Goal: Task Accomplishment & Management: Use online tool/utility

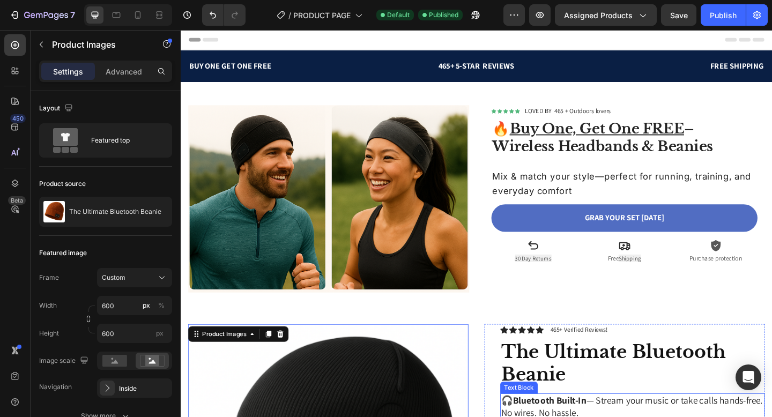
scroll to position [311, 0]
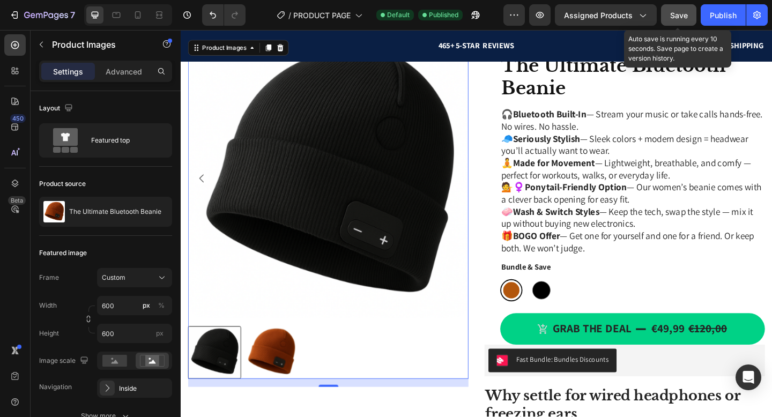
click at [670, 22] on button "Save" at bounding box center [678, 14] width 35 height 21
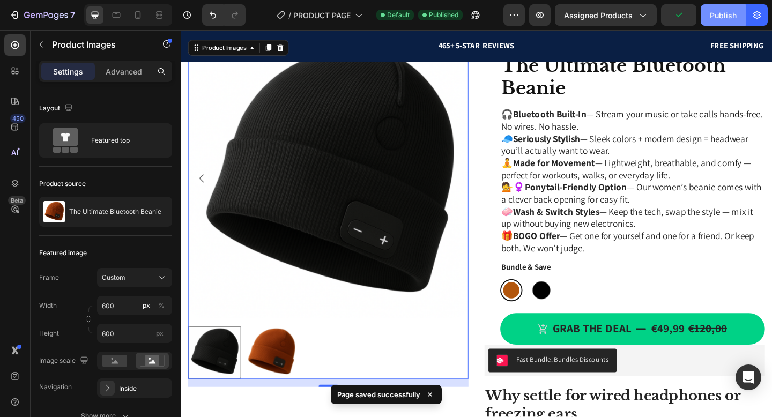
click at [710, 14] on div "Publish" at bounding box center [723, 15] width 27 height 11
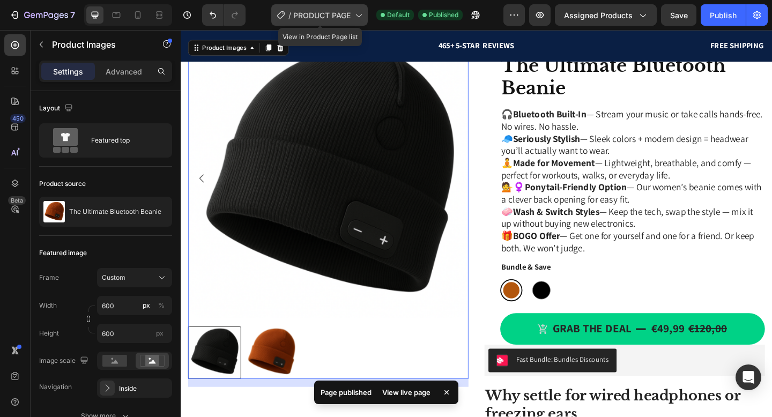
click at [355, 18] on icon at bounding box center [358, 15] width 11 height 11
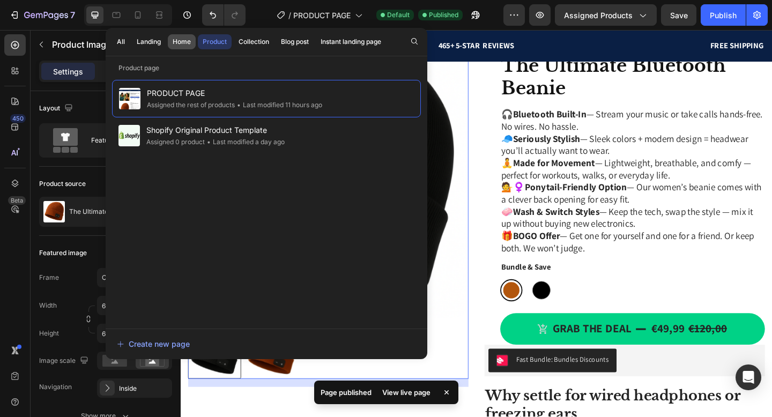
click at [183, 44] on div "Home" at bounding box center [182, 42] width 18 height 10
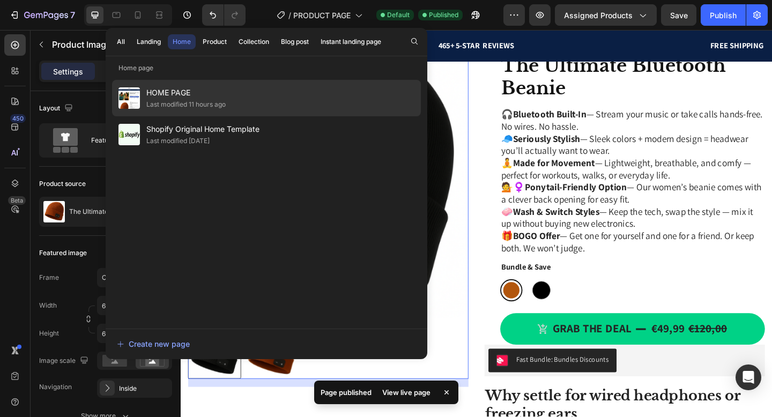
click at [190, 93] on span "HOME PAGE" at bounding box center [185, 92] width 79 height 13
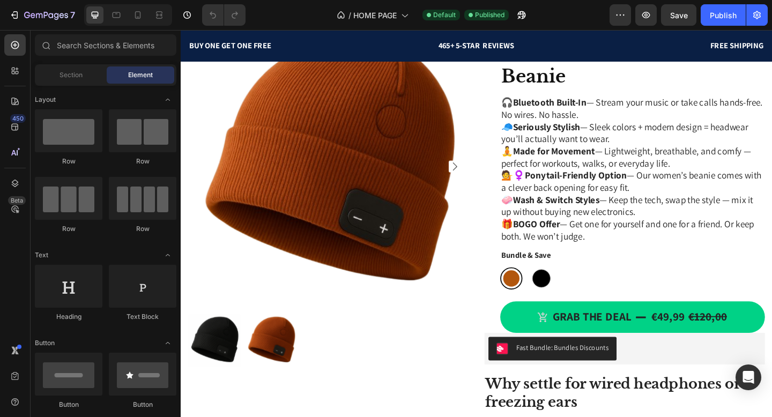
scroll to position [433, 0]
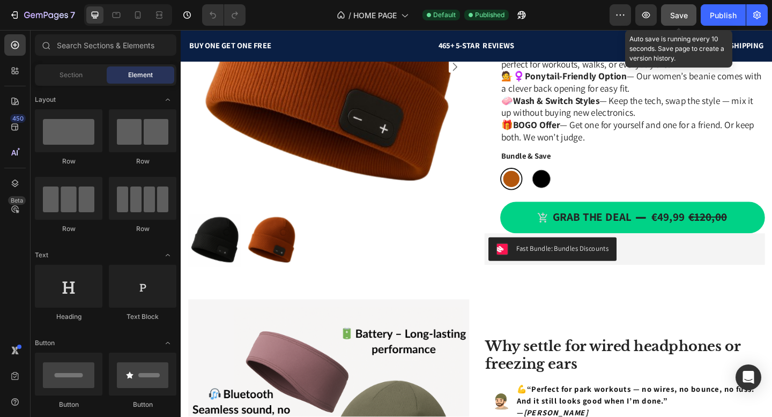
click at [670, 17] on span "Save" at bounding box center [679, 15] width 18 height 9
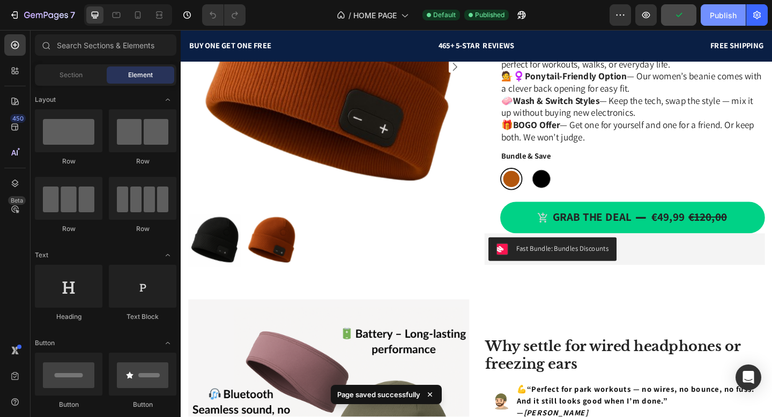
click at [719, 20] on div "Publish" at bounding box center [723, 15] width 27 height 11
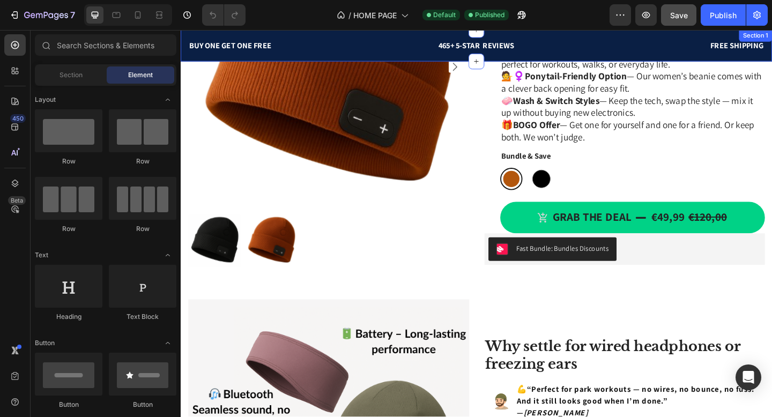
click at [337, 58] on div "BUY ONE GET ONE FREE Text block 465+ 5-STAR REVIEWS Text block FREE SHIPPING Te…" at bounding box center [502, 47] width 643 height 34
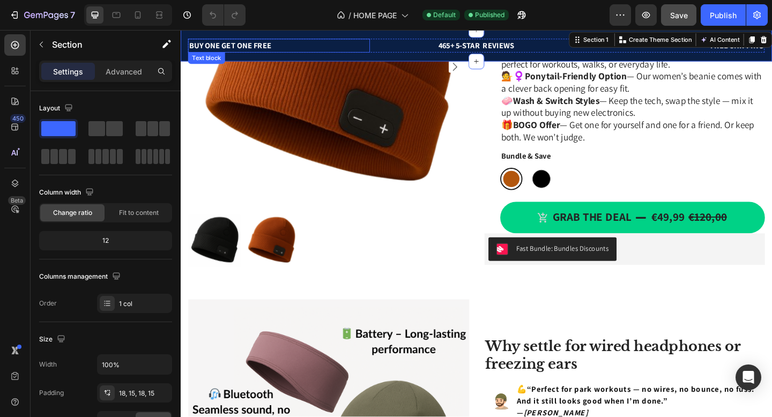
click at [309, 50] on p "BUY ONE GET ONE FREE" at bounding box center [288, 47] width 196 height 13
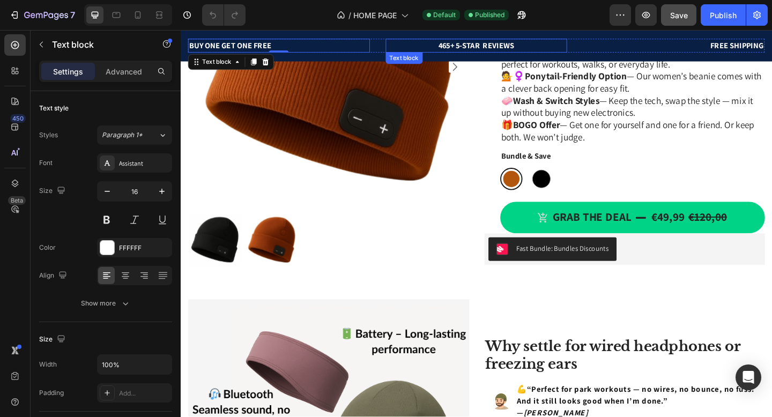
click at [450, 49] on p "465+ 5-STAR REVIEWS" at bounding box center [503, 47] width 196 height 13
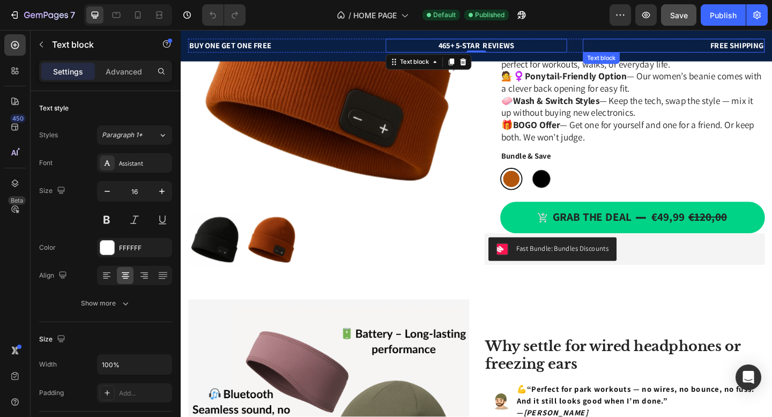
click at [762, 49] on p "FREE SHIPPING" at bounding box center [717, 47] width 196 height 13
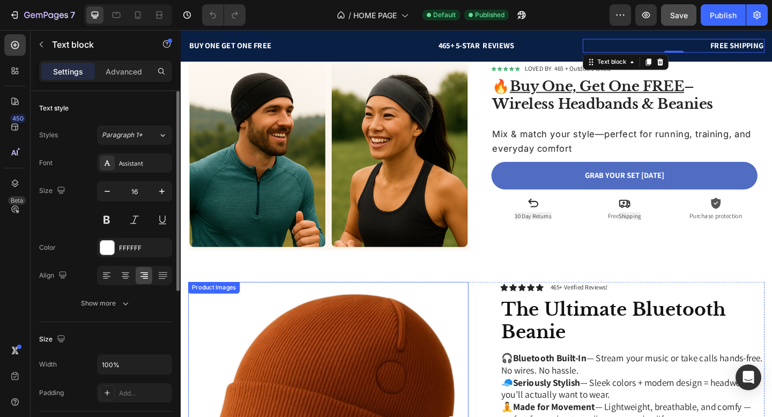
scroll to position [0, 0]
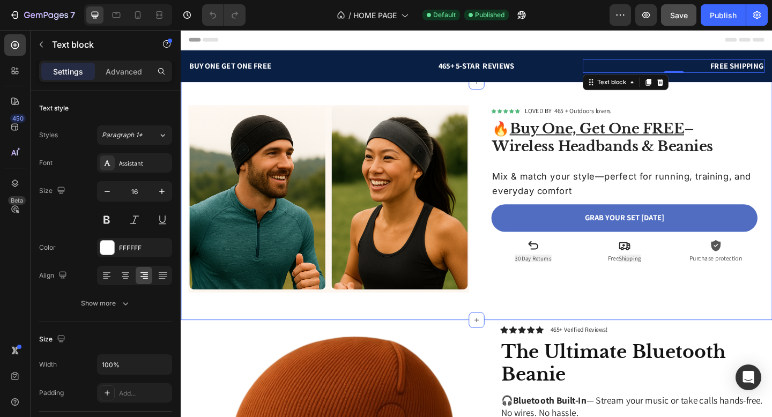
click at [370, 103] on div "Image Icon Icon Icon Icon Icon Icon List Hoz LOVED BY 465 + Outdoors lovers Tex…" at bounding box center [502, 215] width 643 height 259
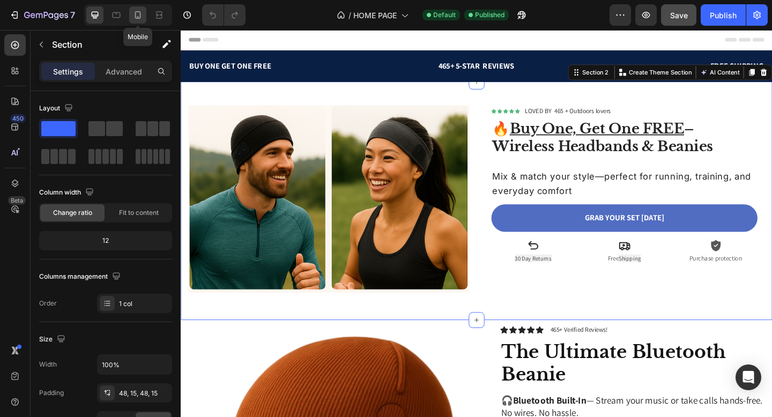
click at [136, 14] on icon at bounding box center [138, 15] width 6 height 8
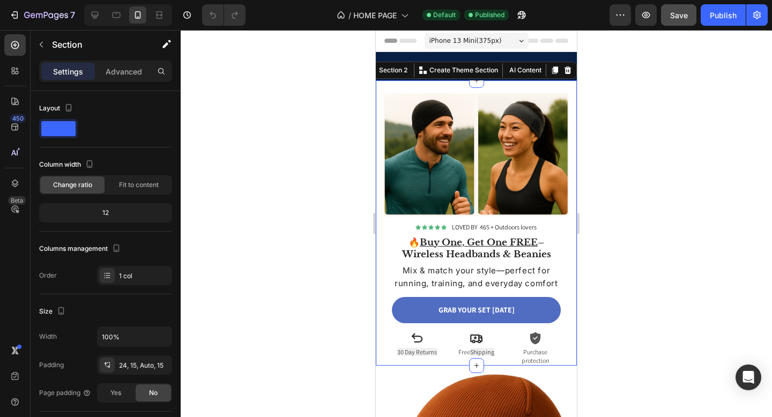
click at [588, 130] on div at bounding box center [476, 223] width 591 height 387
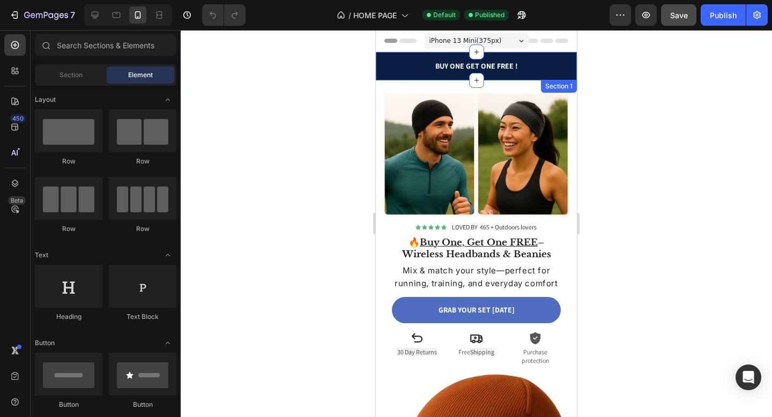
click at [414, 58] on div "BUY ONE GET ONE FREE Text block 465+ 5-STAR REVIEWS Text block FREE SHIPPING Te…" at bounding box center [476, 66] width 201 height 28
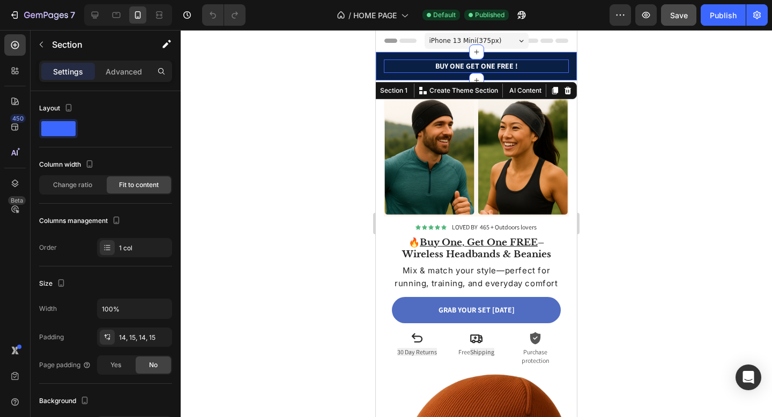
click at [408, 70] on p "BUY ONE GET ONE FREE !" at bounding box center [476, 66] width 183 height 11
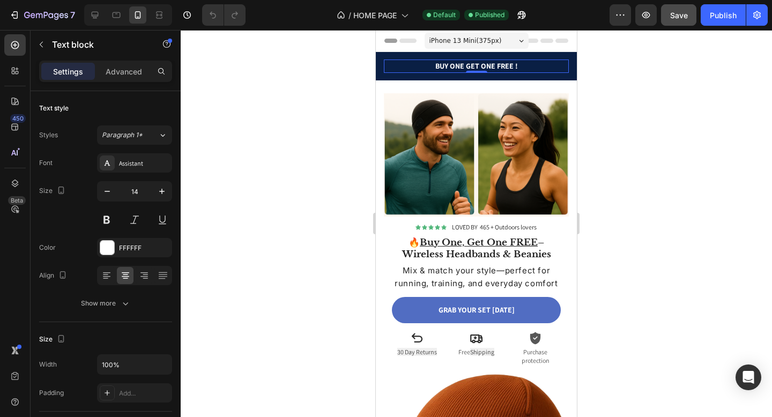
click at [408, 71] on p "BUY ONE GET ONE FREE !" at bounding box center [476, 66] width 183 height 11
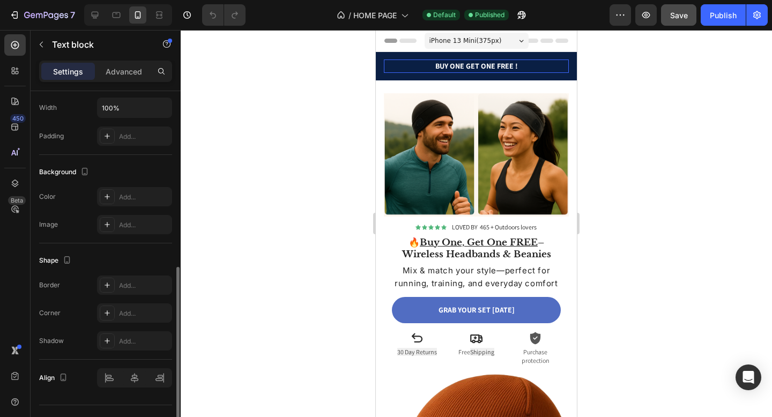
scroll to position [279, 0]
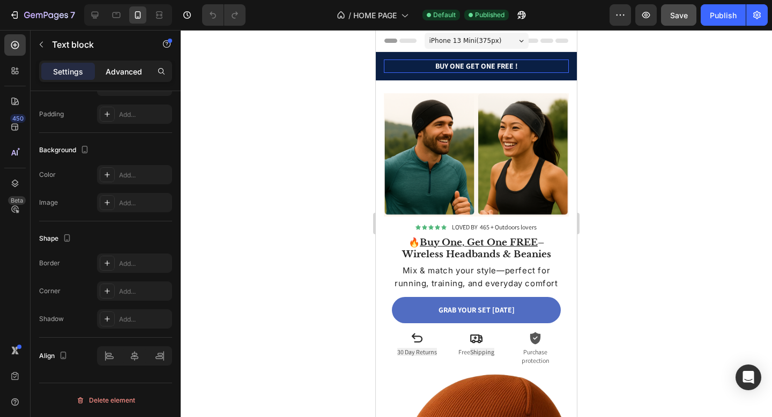
click at [131, 76] on p "Advanced" at bounding box center [124, 71] width 36 height 11
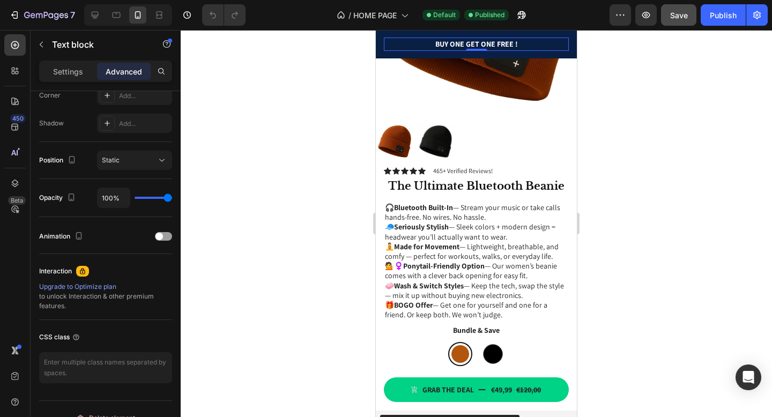
scroll to position [552, 0]
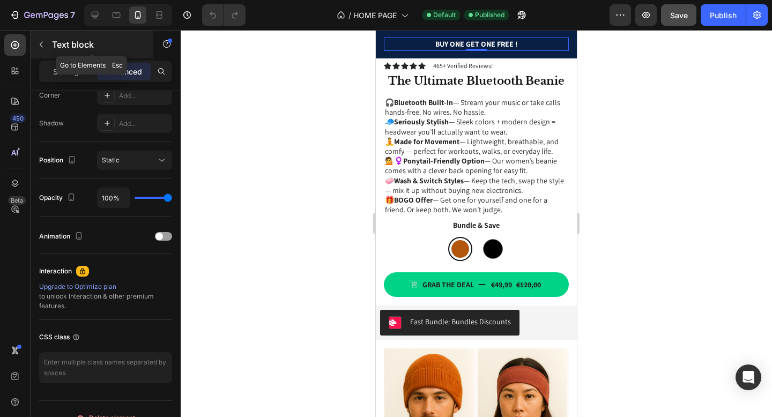
click at [36, 49] on button "button" at bounding box center [41, 44] width 17 height 17
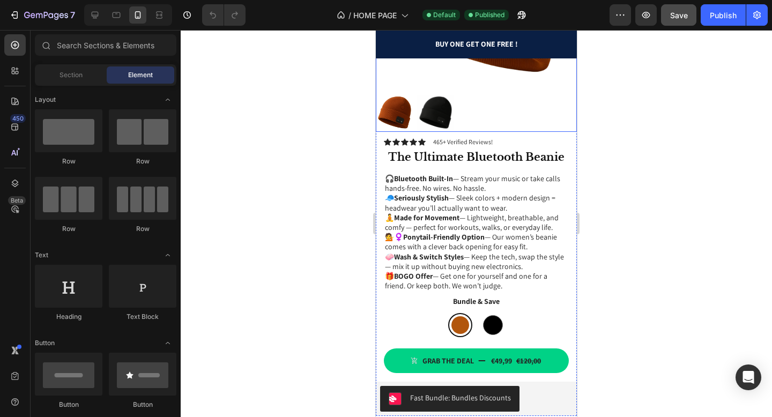
scroll to position [500, 0]
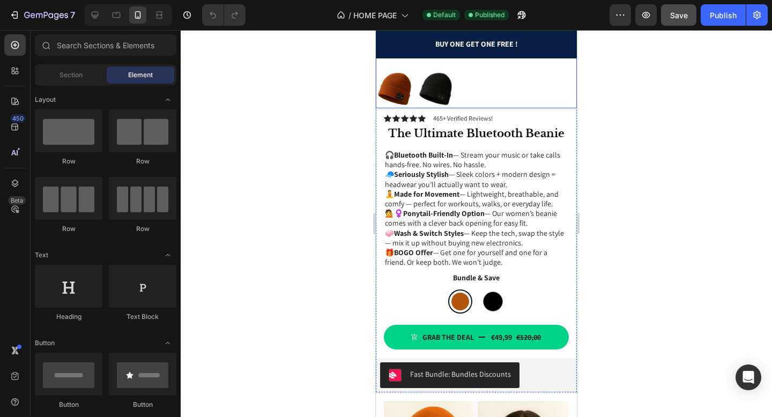
click at [467, 211] on strong "Ponytail-Friendly Option" at bounding box center [443, 214] width 81 height 10
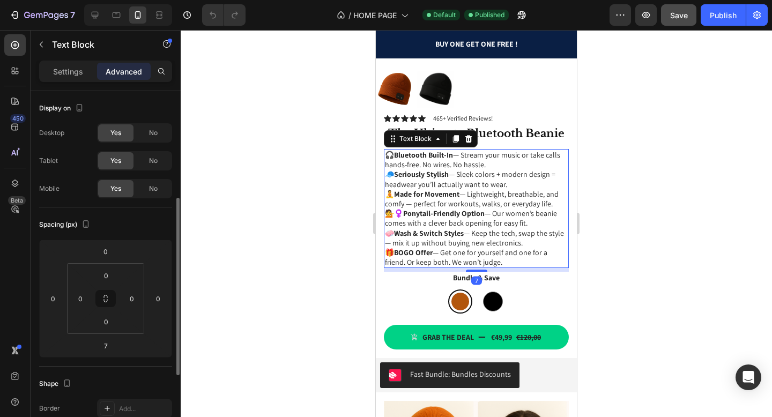
scroll to position [359, 0]
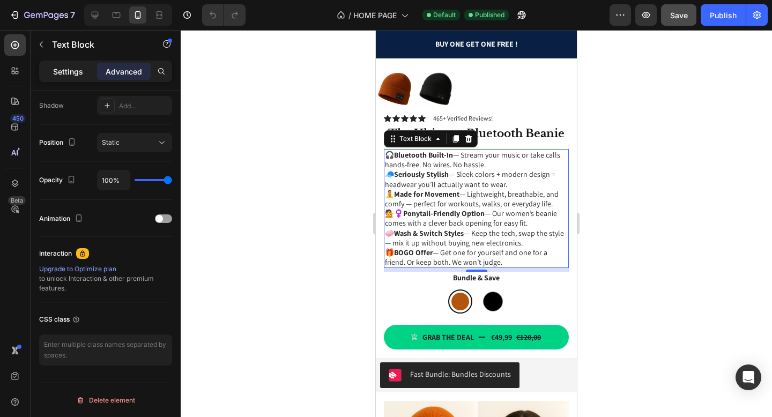
click at [68, 77] on p "Settings" at bounding box center [68, 71] width 30 height 11
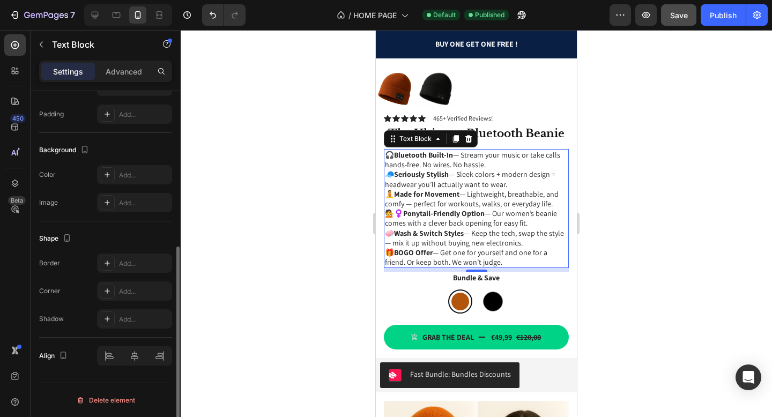
scroll to position [0, 0]
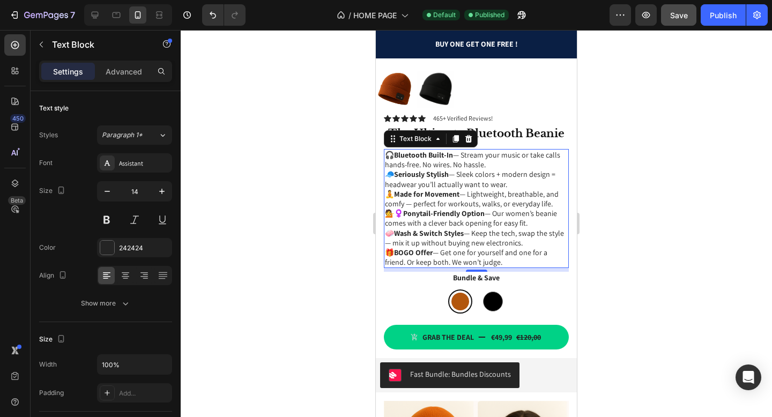
click at [673, 20] on div "Save" at bounding box center [679, 15] width 18 height 11
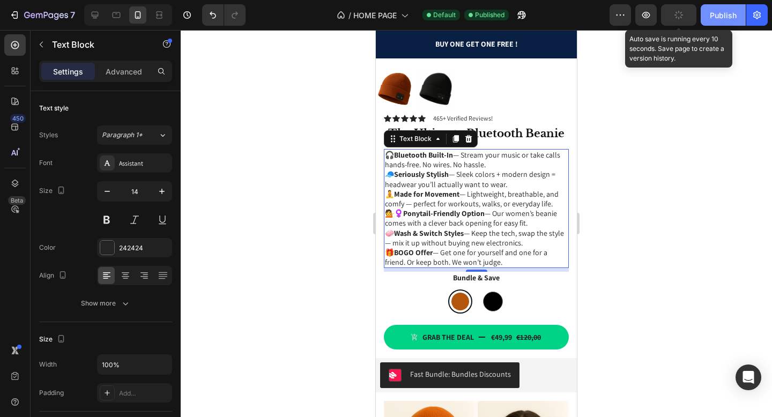
click at [704, 20] on button "Publish" at bounding box center [723, 14] width 45 height 21
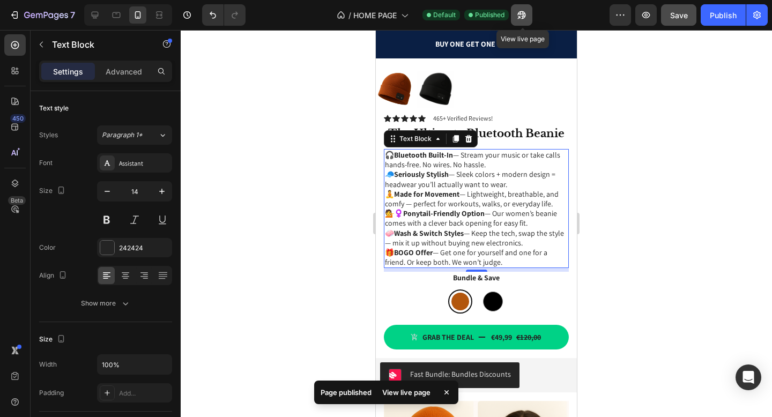
click at [516, 17] on button "button" at bounding box center [521, 14] width 21 height 21
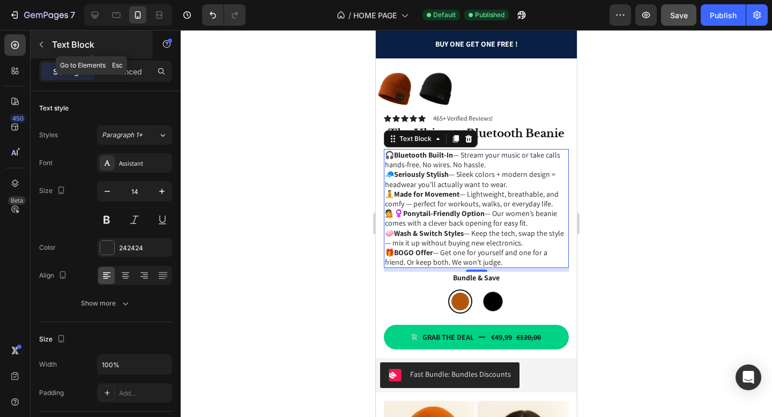
click at [42, 46] on icon "button" at bounding box center [41, 44] width 9 height 9
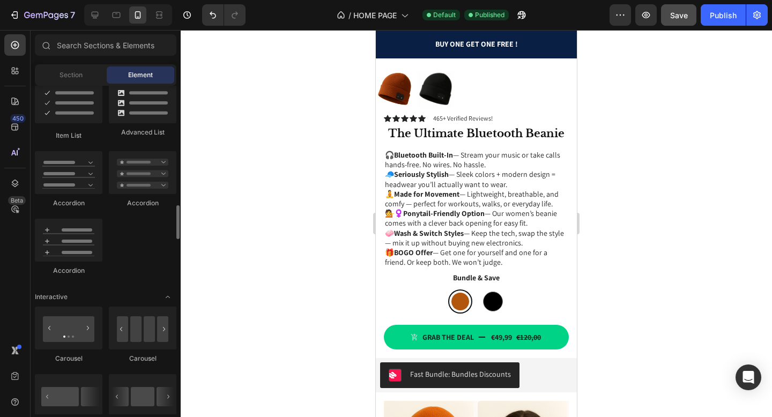
scroll to position [951, 0]
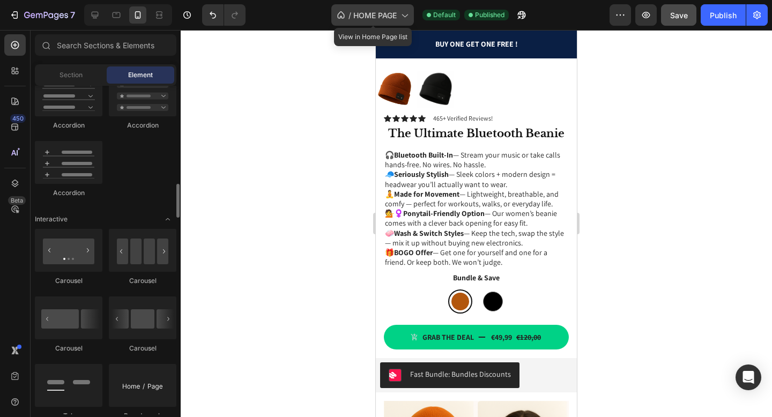
click at [395, 20] on span "HOME PAGE" at bounding box center [374, 15] width 43 height 11
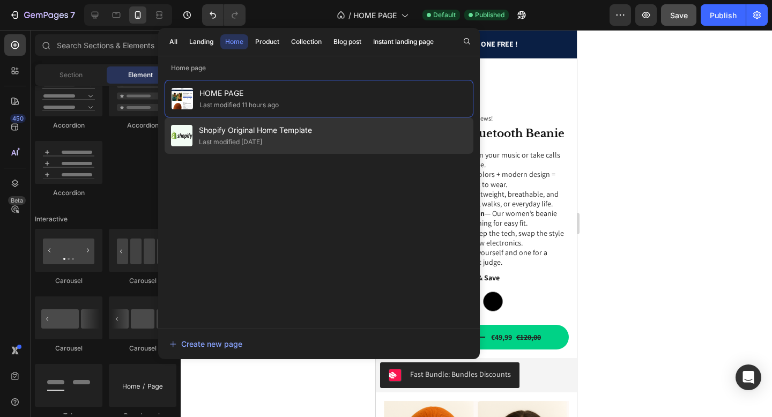
click at [297, 130] on span "Shopify Original Home Template" at bounding box center [255, 130] width 113 height 13
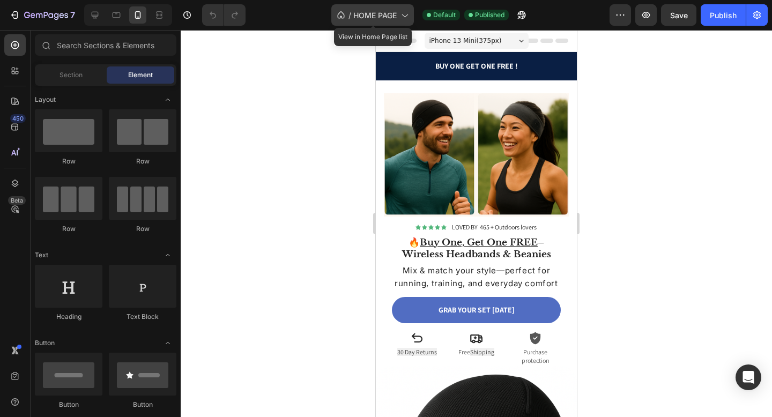
click at [401, 21] on div "/ HOME PAGE" at bounding box center [372, 14] width 83 height 21
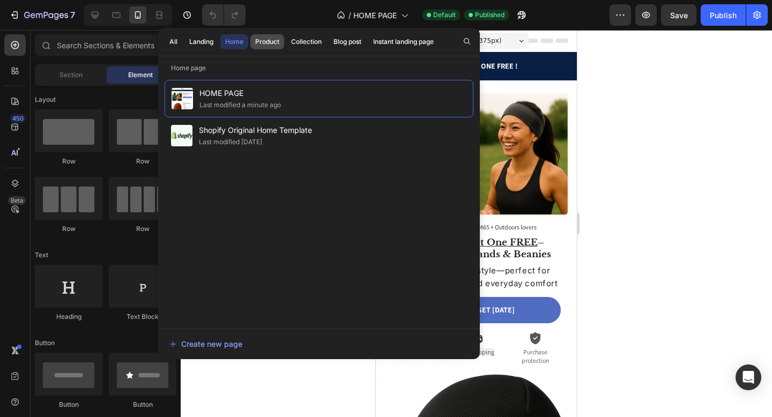
click at [286, 47] on button "Product" at bounding box center [306, 41] width 40 height 15
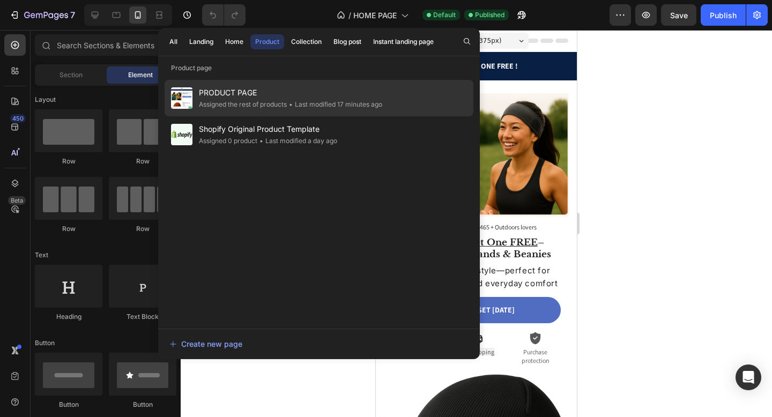
click at [279, 100] on div "Assigned the rest of products" at bounding box center [243, 104] width 88 height 11
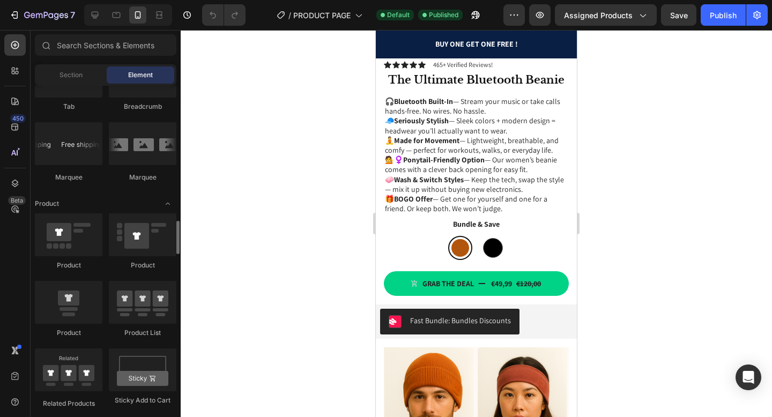
scroll to position [1457, 0]
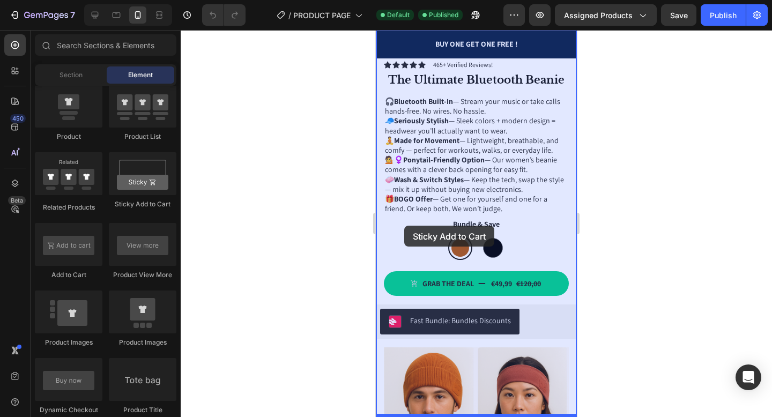
drag, startPoint x: 520, startPoint y: 203, endPoint x: 385, endPoint y: 212, distance: 135.9
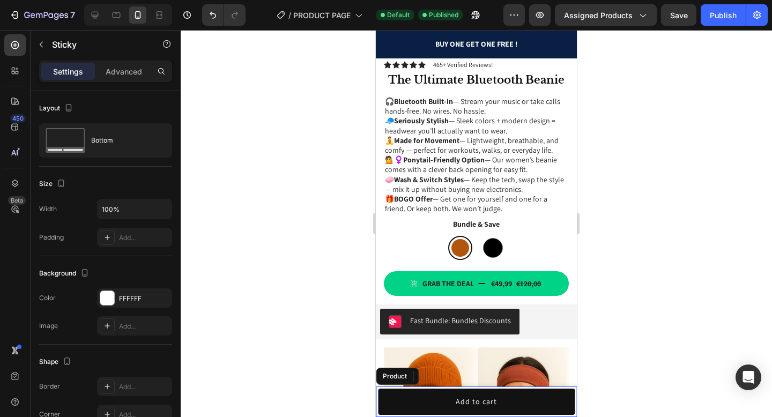
scroll to position [682, 0]
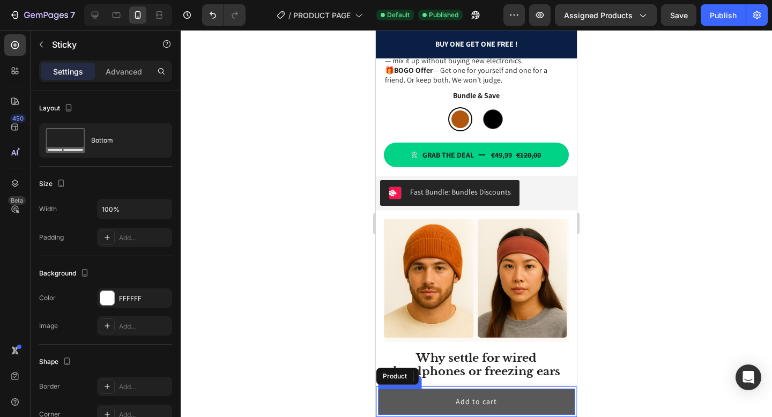
click at [447, 401] on button "Add to cart" at bounding box center [476, 402] width 197 height 26
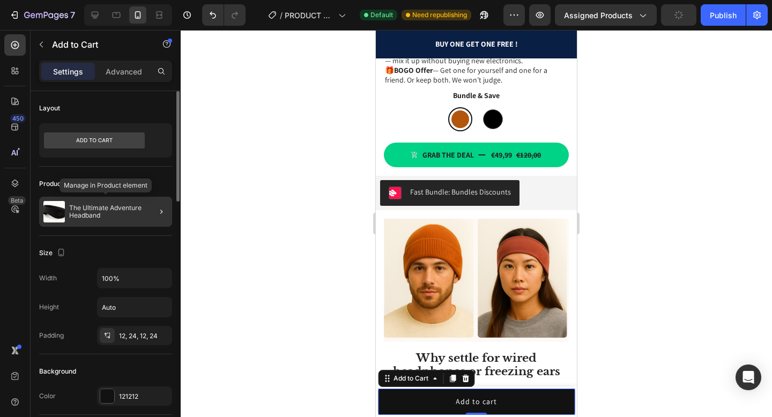
click at [140, 211] on p "The Ultimate Adventure Headband" at bounding box center [118, 211] width 99 height 15
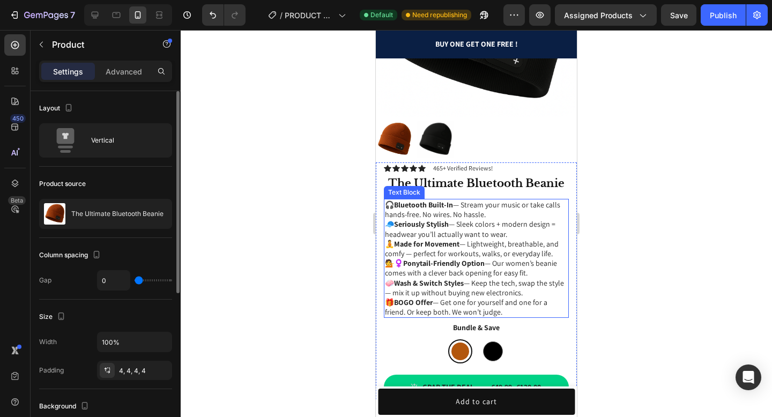
scroll to position [434, 0]
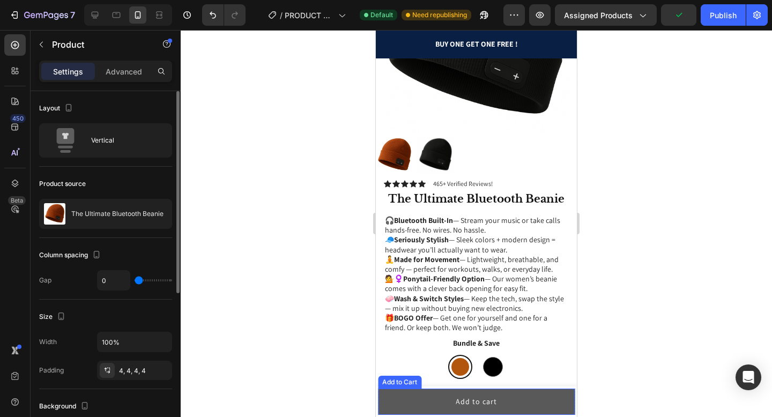
click at [435, 396] on button "Add to cart" at bounding box center [476, 402] width 197 height 26
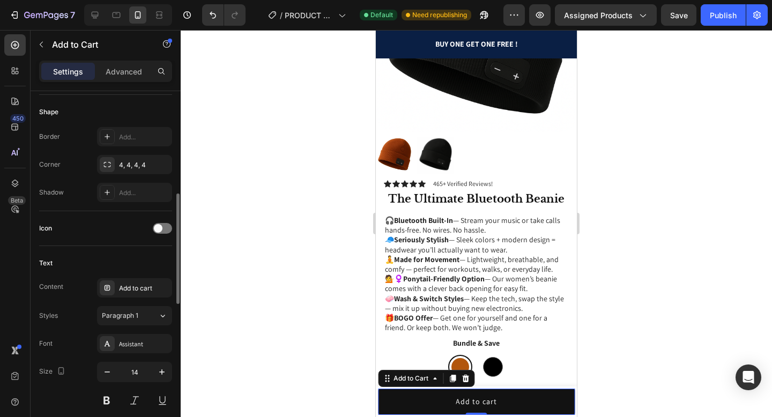
scroll to position [323, 0]
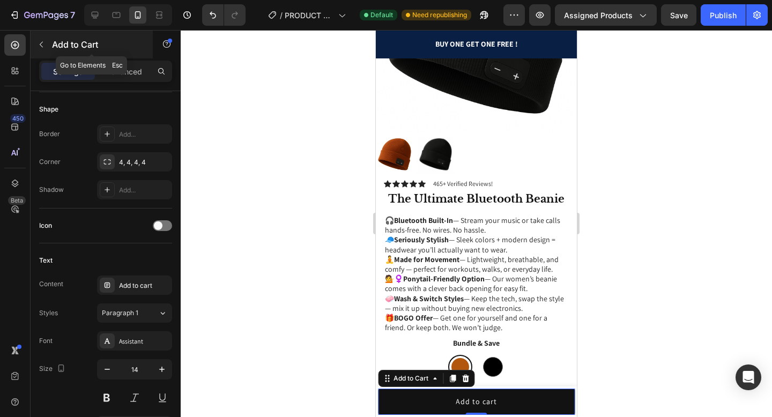
click at [35, 47] on button "button" at bounding box center [41, 44] width 17 height 17
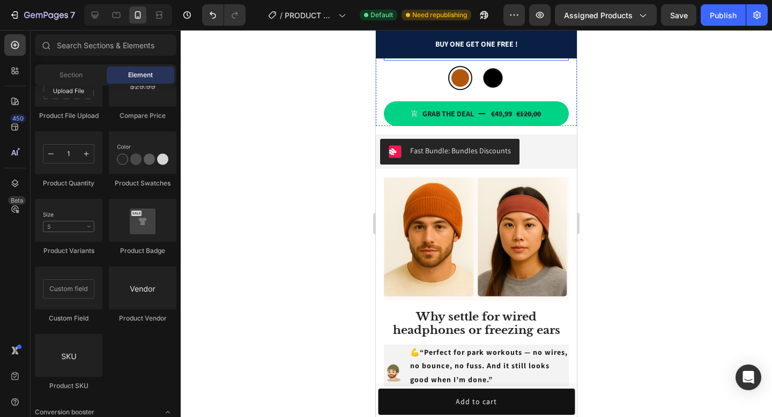
scroll to position [721, 0]
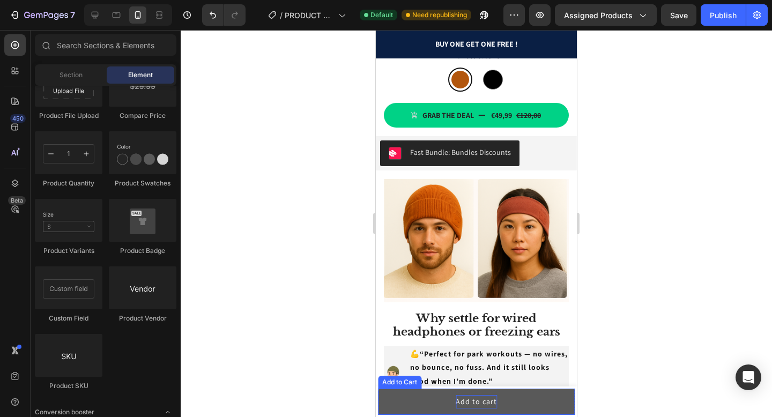
click at [463, 399] on div "Add to cart" at bounding box center [476, 401] width 41 height 13
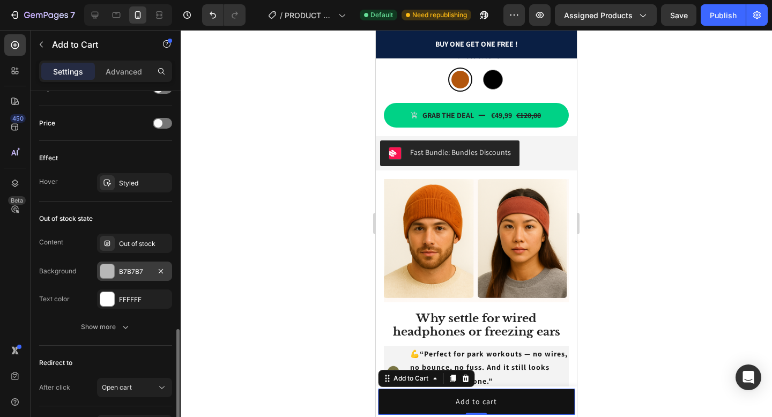
scroll to position [792, 0]
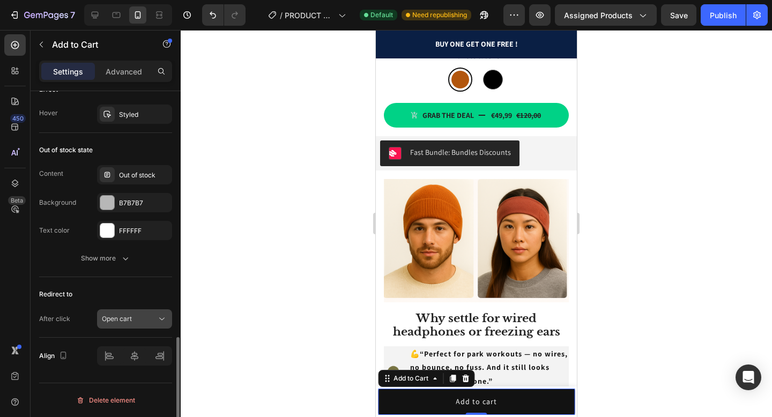
click at [130, 325] on button "Open cart" at bounding box center [134, 318] width 75 height 19
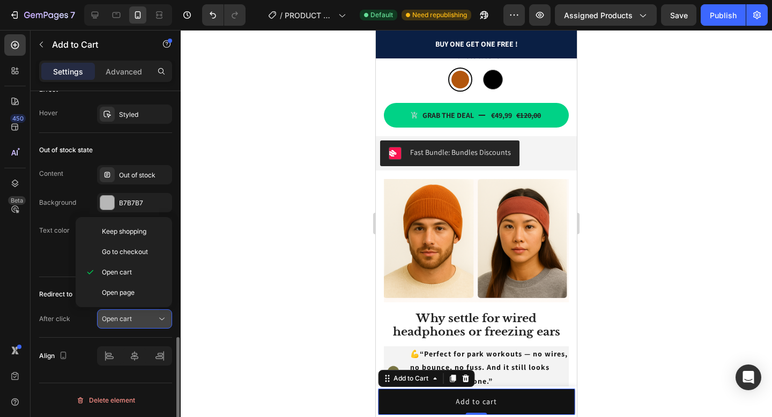
click at [130, 325] on button "Open cart" at bounding box center [134, 318] width 75 height 19
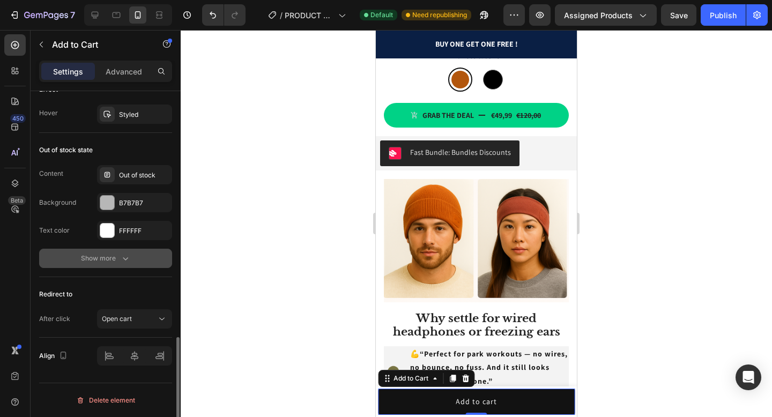
click at [117, 261] on div "Show more" at bounding box center [106, 258] width 50 height 11
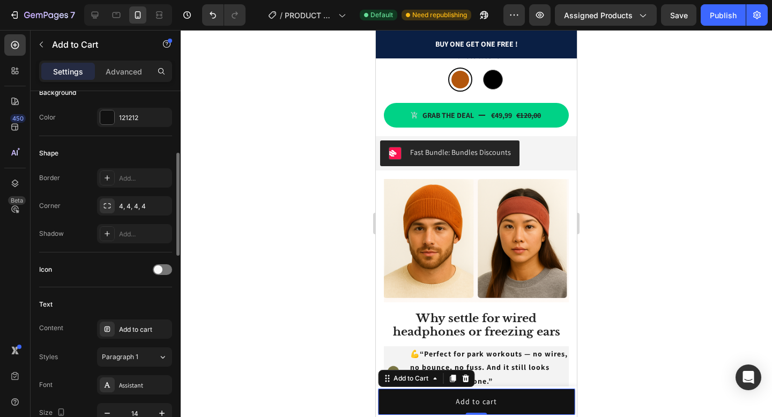
scroll to position [199, 0]
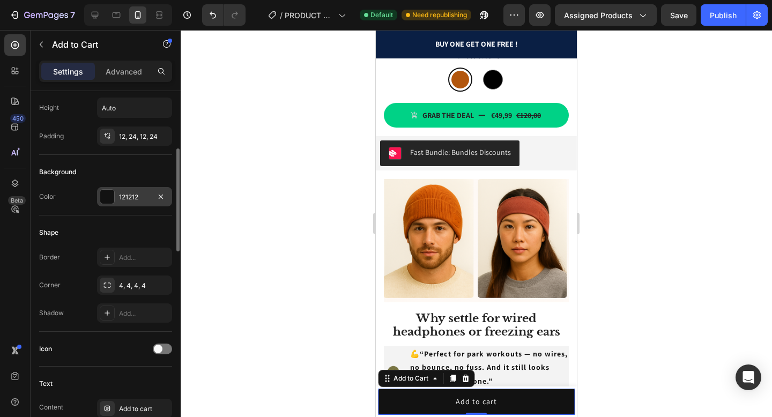
click at [112, 197] on div at bounding box center [107, 197] width 14 height 14
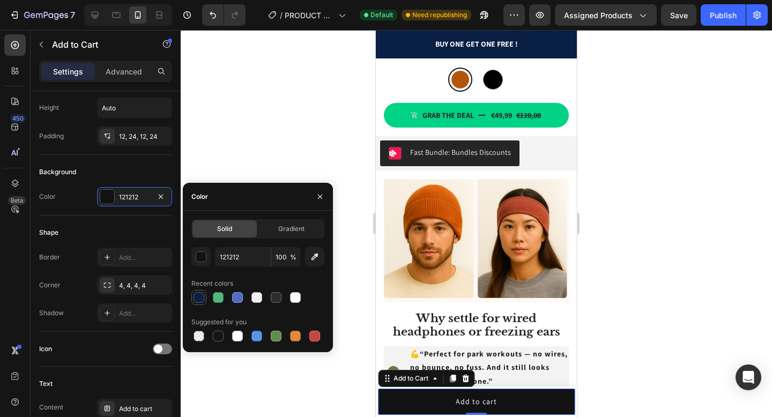
click at [200, 300] on div at bounding box center [199, 297] width 11 height 11
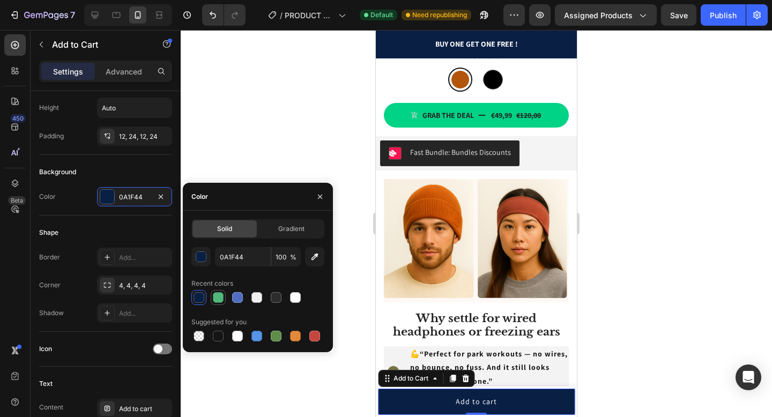
click at [215, 301] on div at bounding box center [218, 297] width 11 height 11
type input "52B77B"
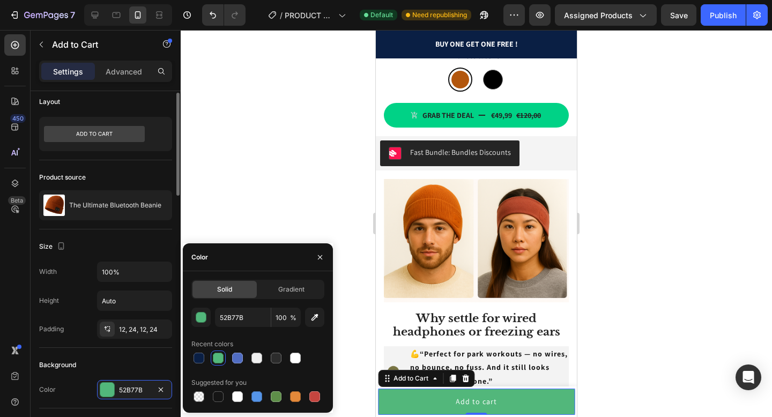
scroll to position [0, 0]
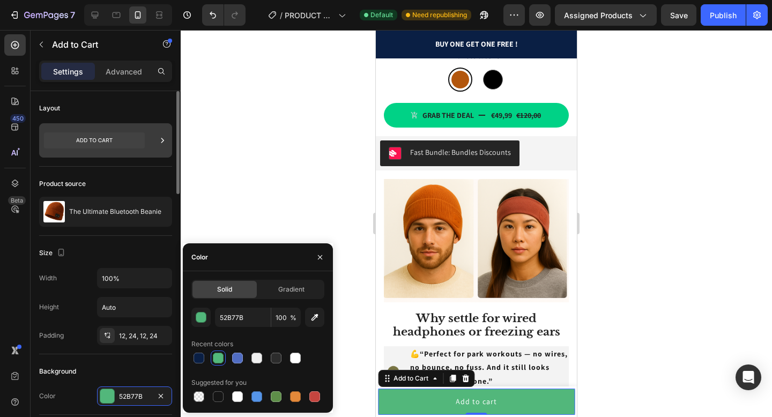
click at [114, 149] on icon at bounding box center [94, 140] width 101 height 25
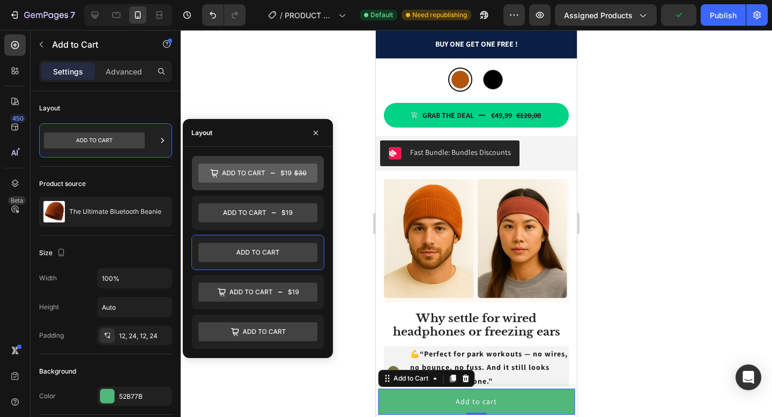
click at [280, 177] on icon at bounding box center [257, 172] width 119 height 19
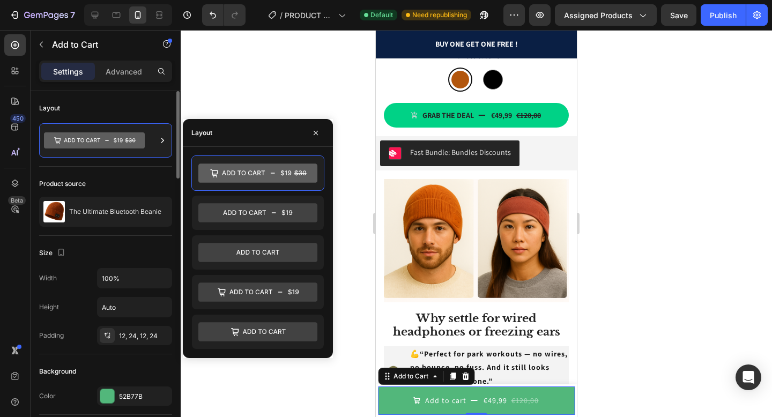
click at [128, 100] on div "Layout" at bounding box center [105, 108] width 133 height 17
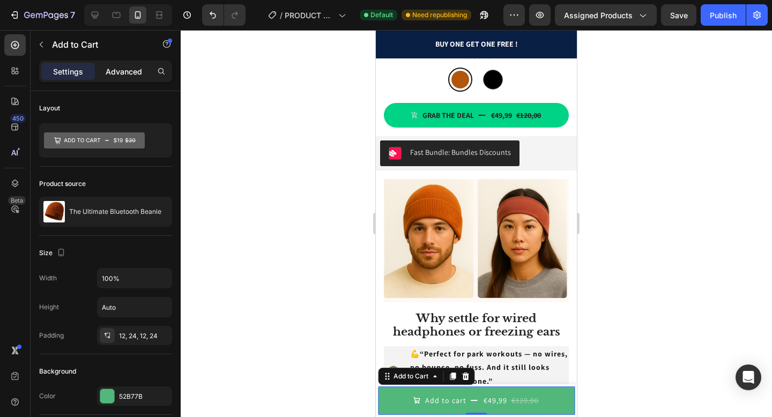
click at [129, 73] on p "Advanced" at bounding box center [124, 71] width 36 height 11
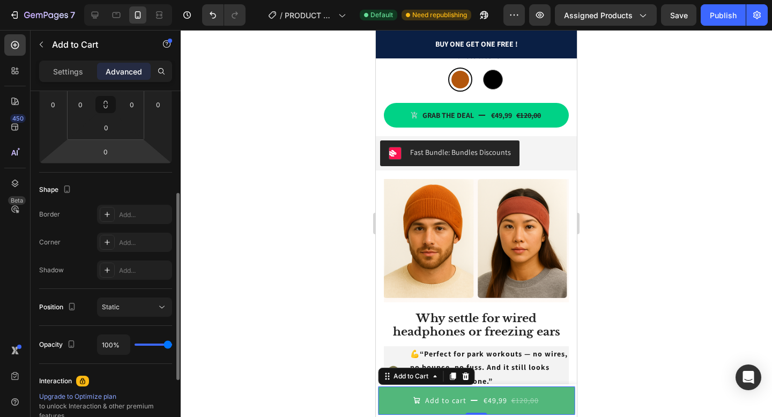
scroll to position [322, 0]
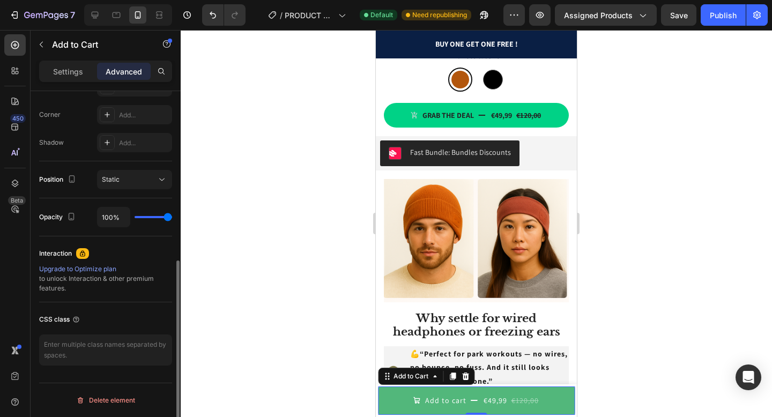
click at [85, 81] on div "Settings Advanced" at bounding box center [105, 71] width 133 height 21
click at [72, 83] on div "Settings Advanced" at bounding box center [106, 76] width 150 height 31
click at [73, 79] on div "Settings" at bounding box center [68, 71] width 54 height 17
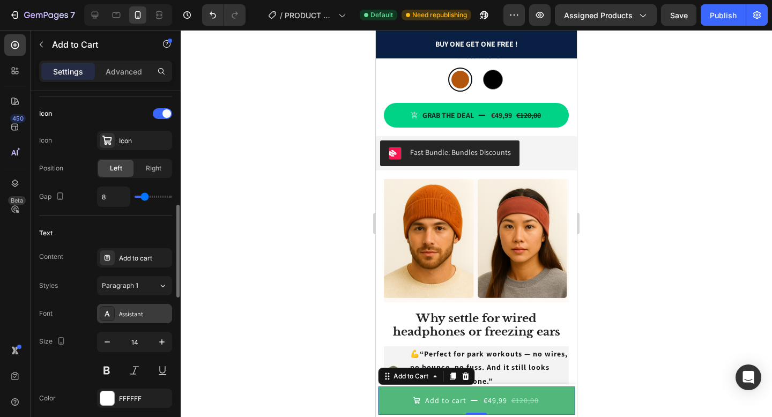
scroll to position [549, 0]
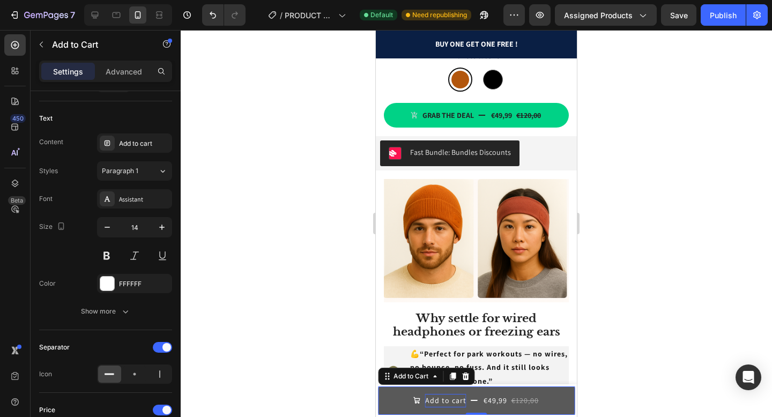
click at [462, 401] on div "Add to cart" at bounding box center [445, 400] width 41 height 13
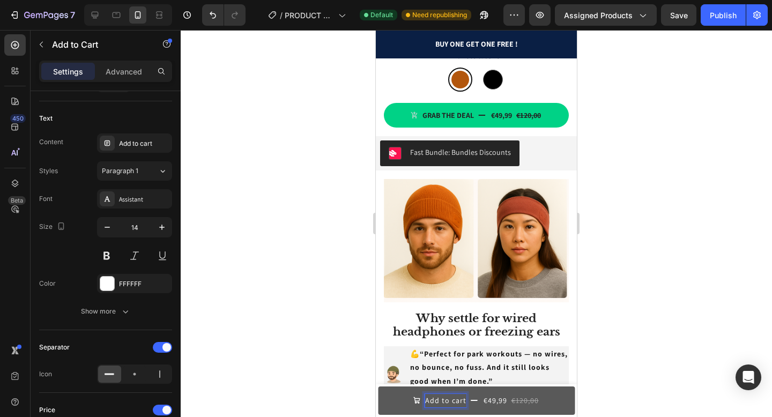
click at [454, 402] on p "Add to cart" at bounding box center [445, 400] width 41 height 13
click at [378, 386] on button "GRAB €49,99 €120,00" at bounding box center [476, 400] width 197 height 28
click at [378, 386] on button "GRAB THE €49,99 €120,00" at bounding box center [476, 400] width 197 height 28
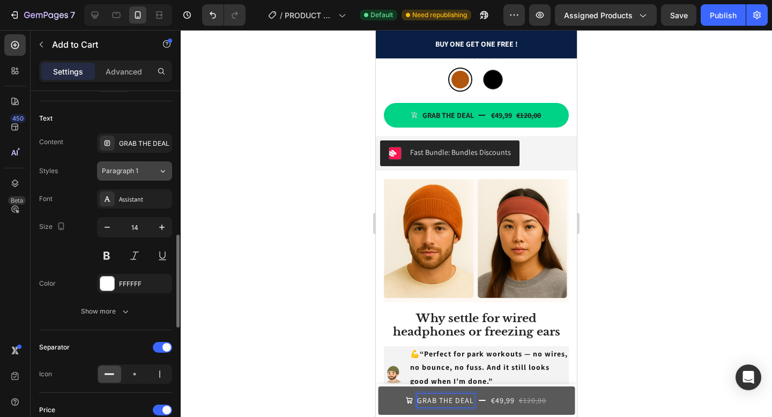
click at [137, 176] on button "Paragraph 1" at bounding box center [134, 170] width 75 height 19
click at [422, 401] on p "GRAB THE DEAL" at bounding box center [445, 400] width 57 height 13
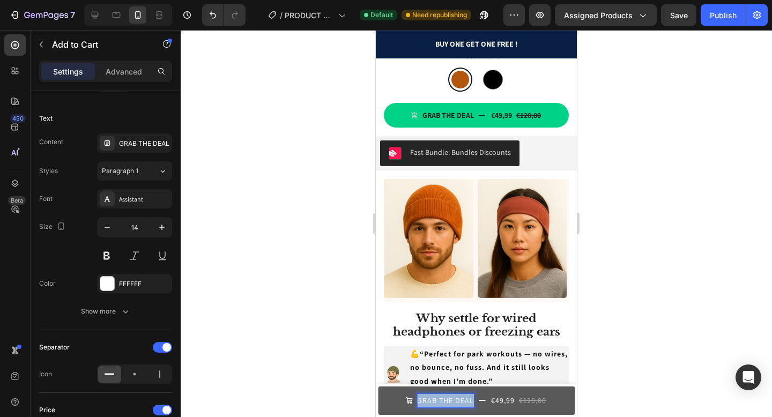
click at [422, 401] on p "GRAB THE DEAL" at bounding box center [445, 400] width 57 height 13
click at [304, 282] on div at bounding box center [476, 223] width 591 height 387
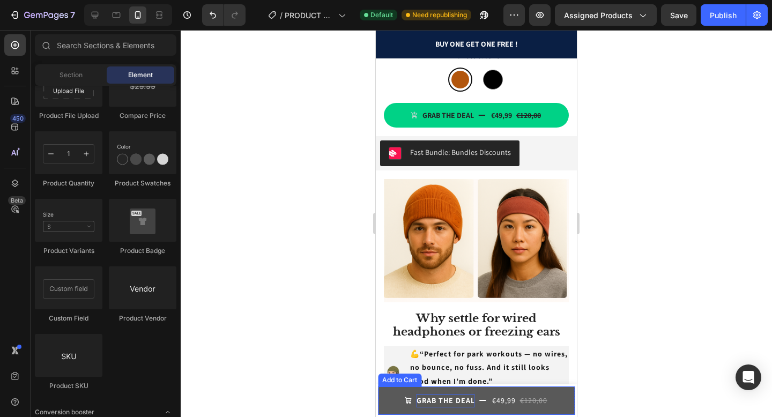
click at [427, 403] on strong "GRAB THE DEAL" at bounding box center [445, 401] width 58 height 10
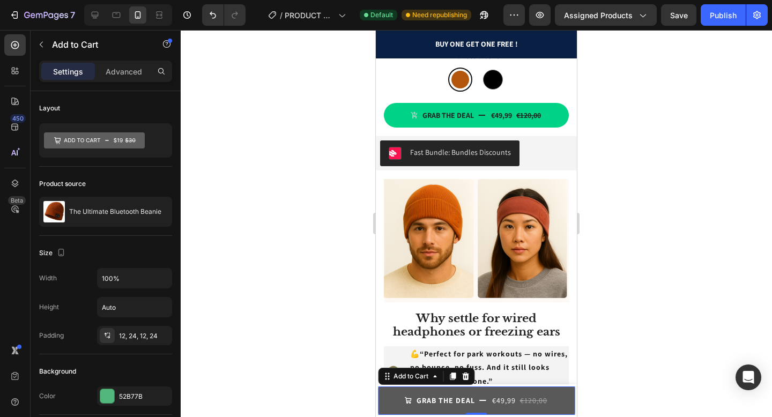
click at [407, 401] on icon "<strong>GRAB THE DEAL</strong>" at bounding box center [408, 400] width 6 height 6
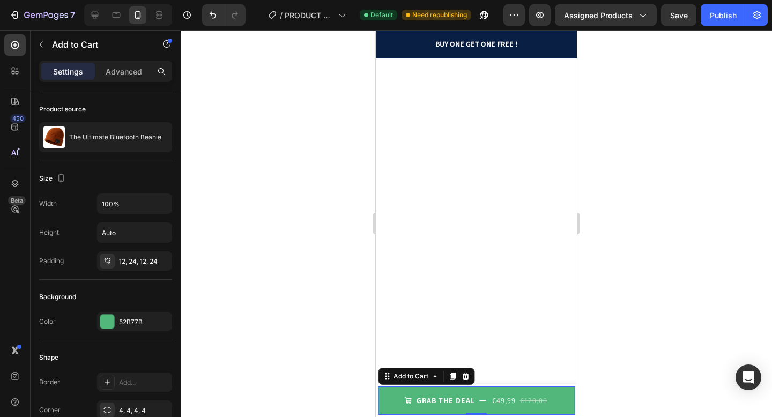
scroll to position [0, 0]
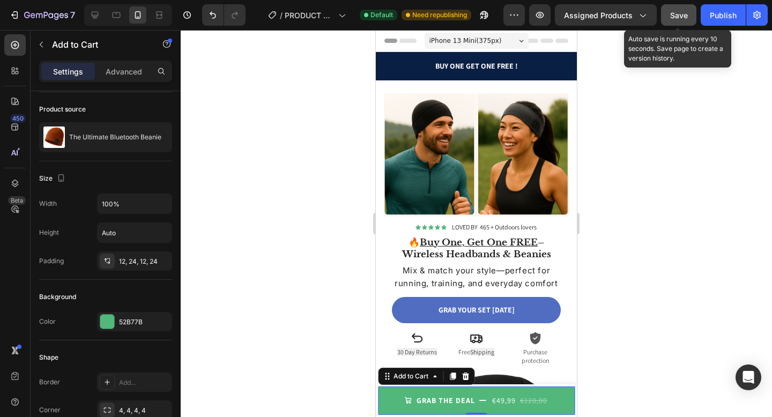
click at [678, 17] on span "Save" at bounding box center [679, 15] width 18 height 9
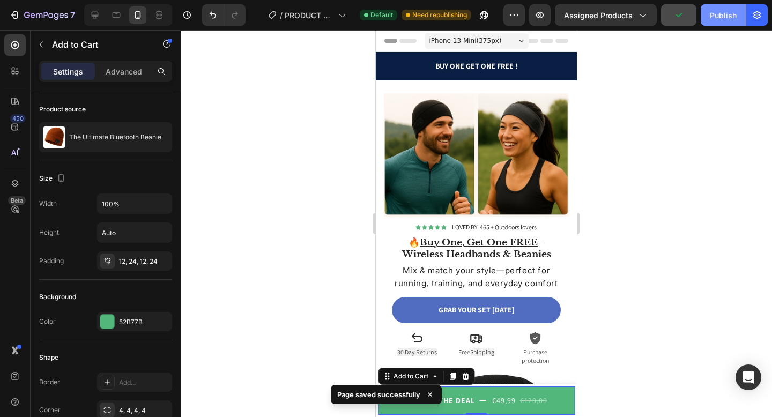
click at [712, 19] on div "Publish" at bounding box center [723, 15] width 27 height 11
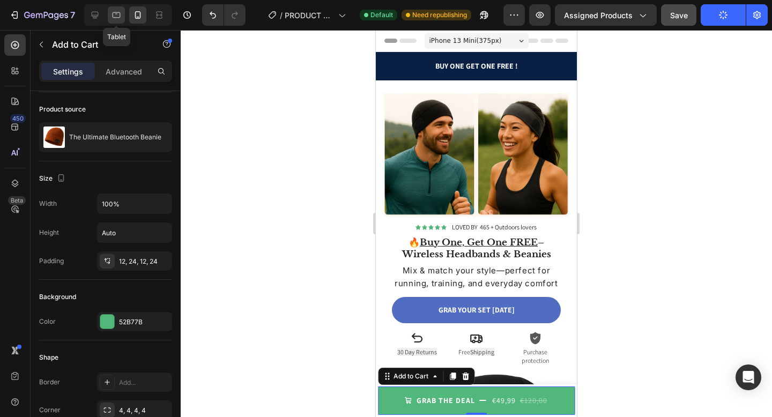
click at [116, 17] on icon at bounding box center [116, 15] width 11 height 11
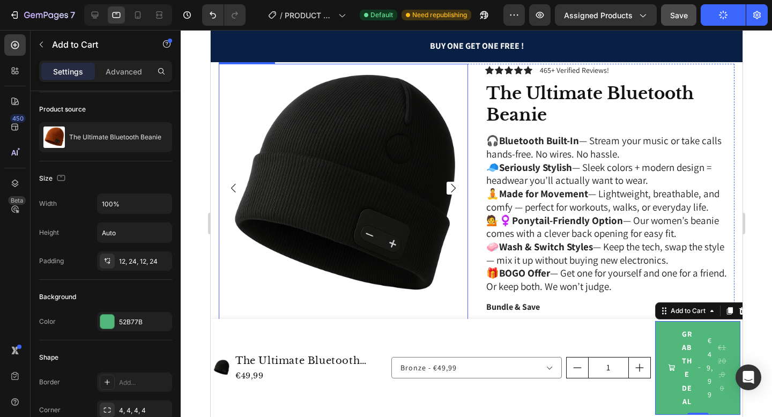
scroll to position [277, 0]
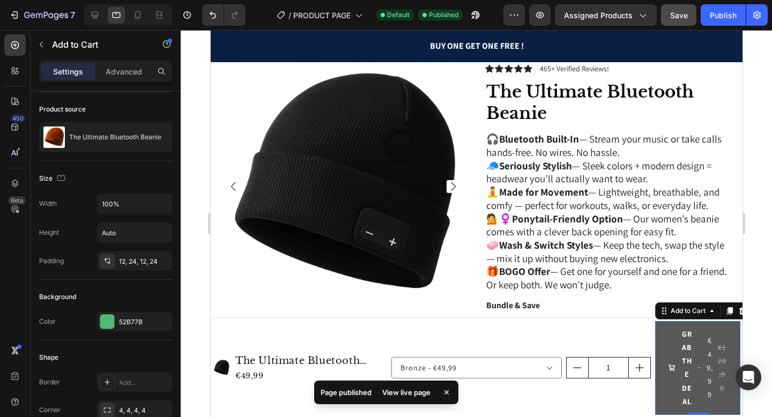
click at [659, 351] on button "GRAB THE DEAL €49,99 €120,00" at bounding box center [696, 368] width 85 height 94
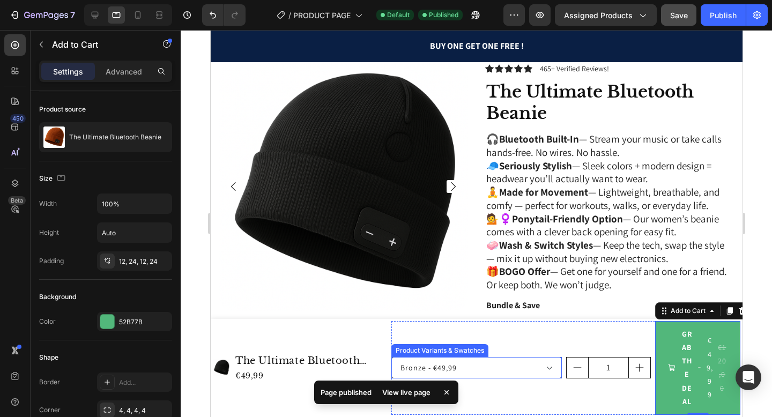
scroll to position [298, 0]
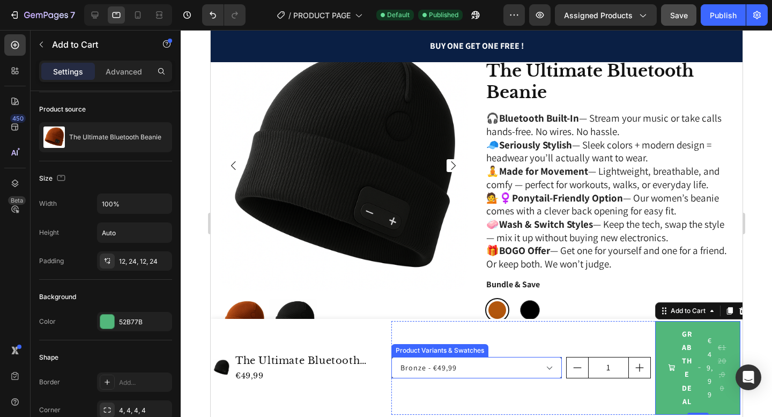
click at [445, 368] on select "Bronze - €49,99 Noir - €49,99" at bounding box center [476, 367] width 170 height 21
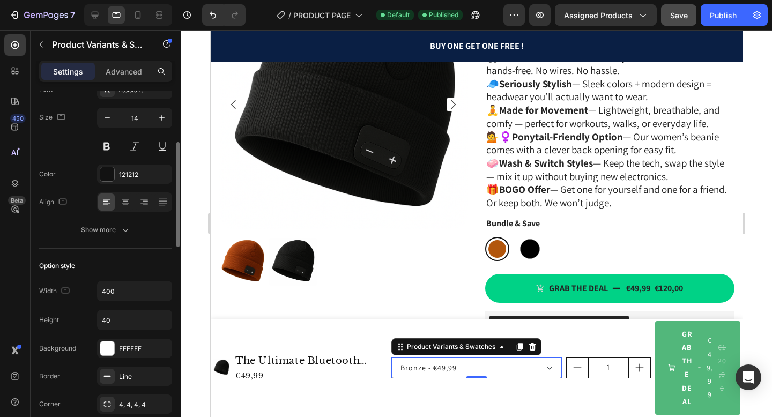
scroll to position [0, 0]
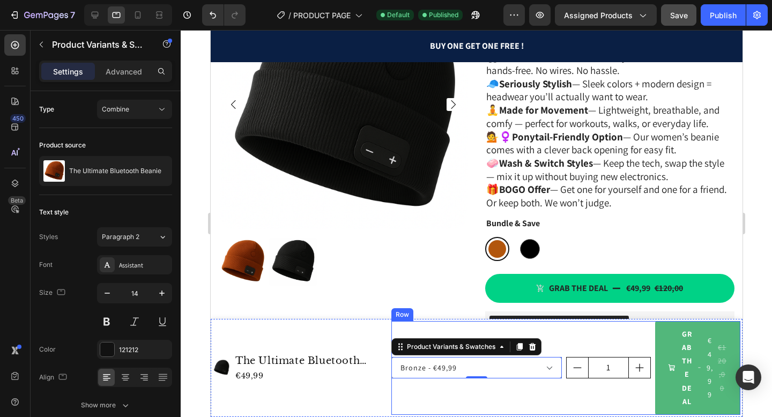
click at [560, 348] on div "Bronze - €49,99 Noir - €49,99 Product Variants & Swatches 0" at bounding box center [476, 368] width 170 height 94
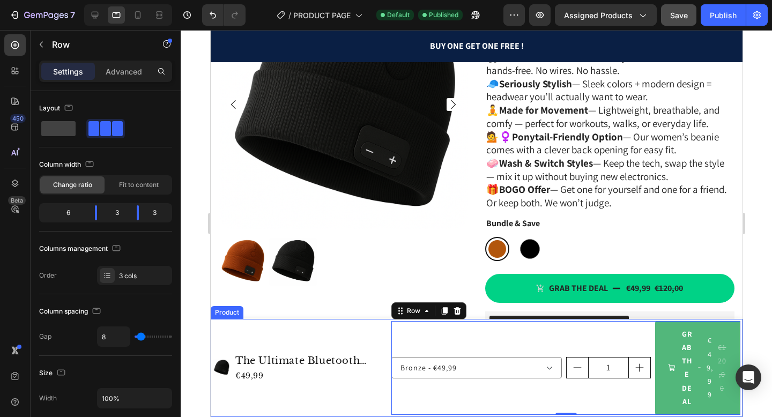
click at [383, 330] on div "Product Images The Ultimate Bluetooth Beanie Product Title €49,99 Product Price…" at bounding box center [299, 368] width 174 height 94
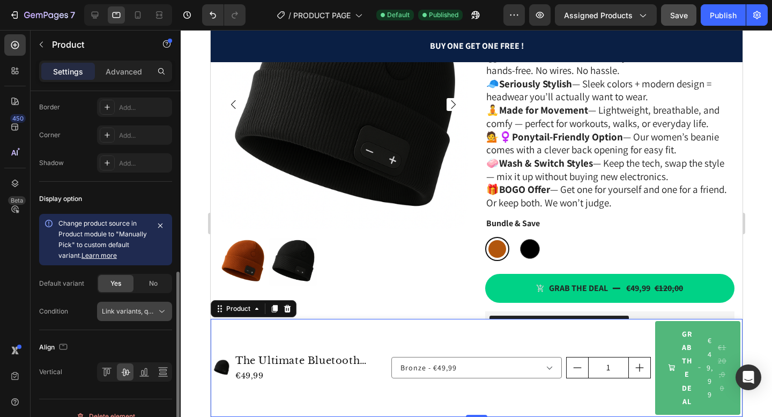
scroll to position [400, 0]
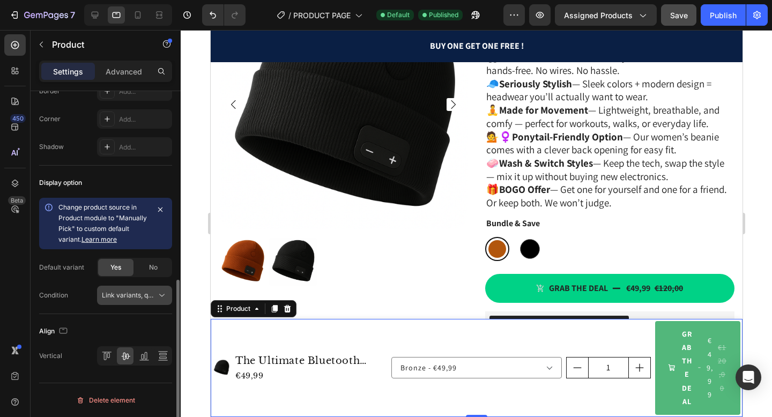
click at [144, 300] on span "Link variants, quantity <br> between same products" at bounding box center [129, 296] width 55 height 10
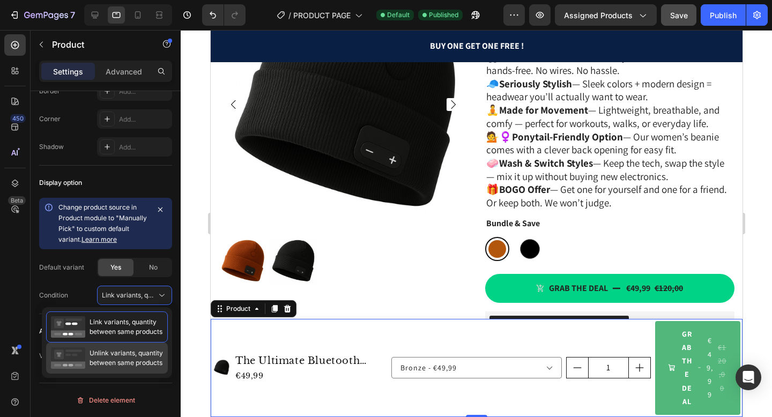
click at [133, 354] on span "Unlink variants, quantity between same products" at bounding box center [126, 357] width 73 height 19
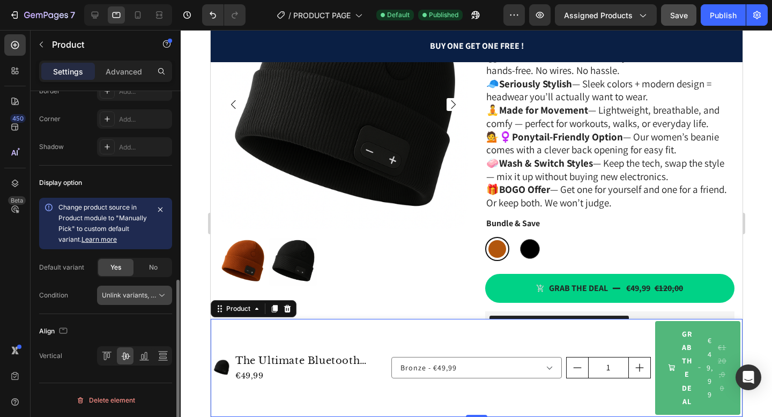
click at [140, 293] on span "Unlink variants, quantity <br> between same products" at bounding box center [184, 295] width 165 height 8
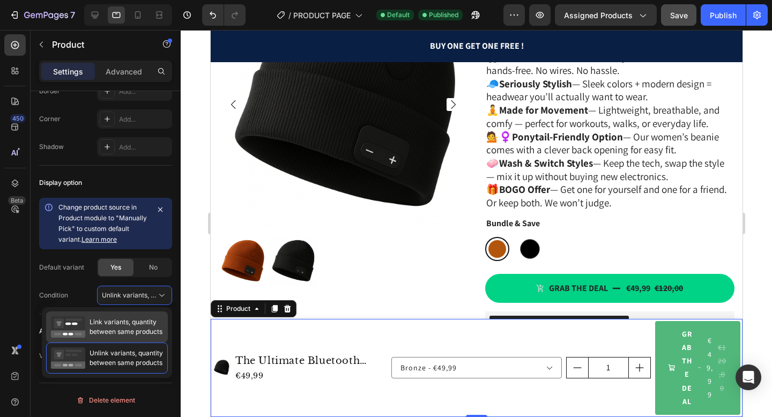
click at [115, 317] on span "Link variants, quantity between same products" at bounding box center [126, 326] width 73 height 19
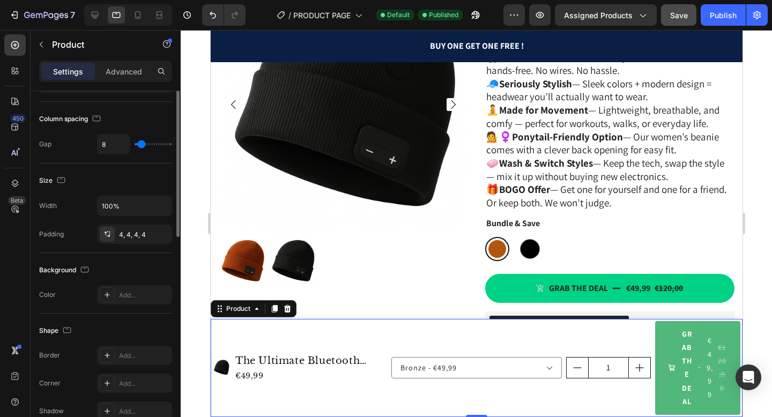
scroll to position [0, 0]
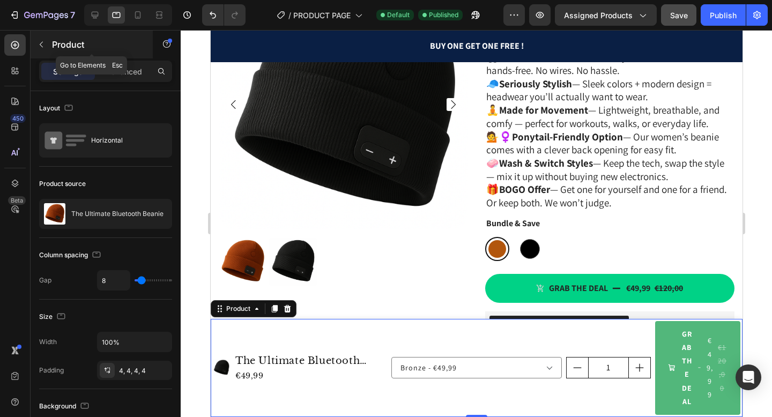
click at [44, 48] on icon "button" at bounding box center [41, 44] width 9 height 9
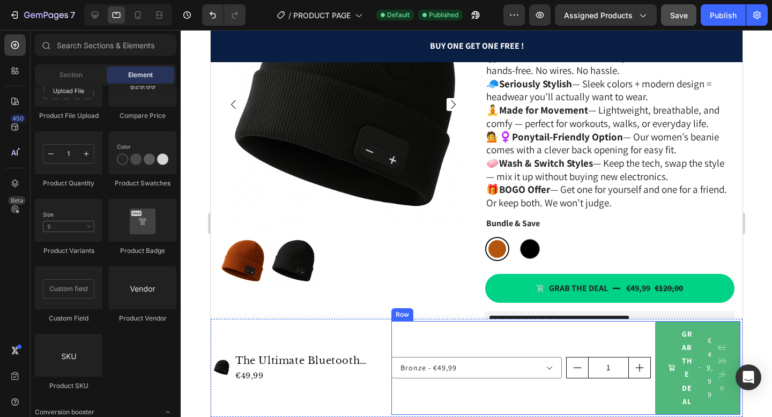
click at [392, 330] on div "Bronze - €49,99 Noir - €49,99 Product Variants & Swatches" at bounding box center [476, 368] width 170 height 94
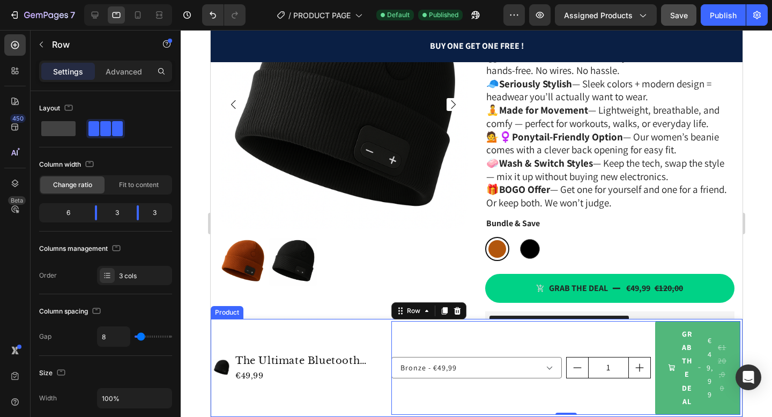
click at [385, 329] on div "Product Images The Ultimate Bluetooth Beanie Product Title €49,99 Product Price…" at bounding box center [299, 368] width 174 height 94
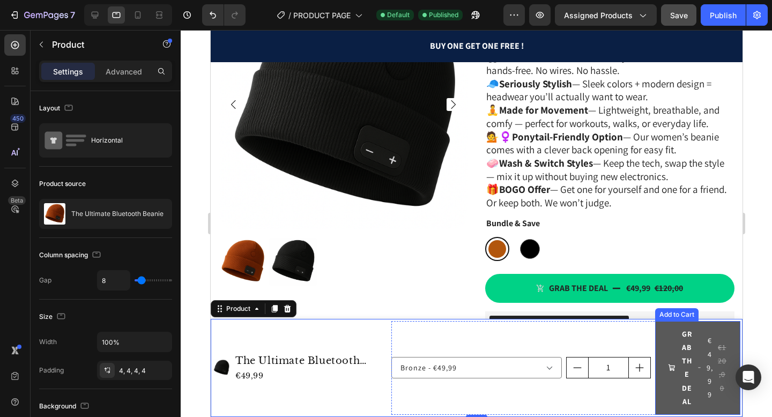
click at [671, 347] on span "<strong>GRAB THE DEAL</strong>" at bounding box center [671, 368] width 8 height 81
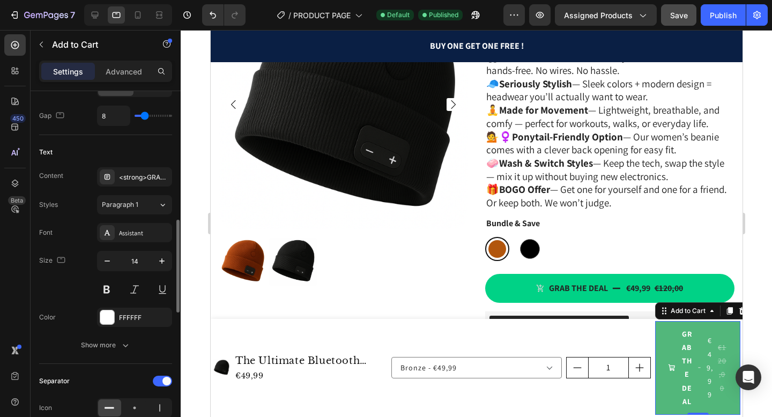
scroll to position [511, 0]
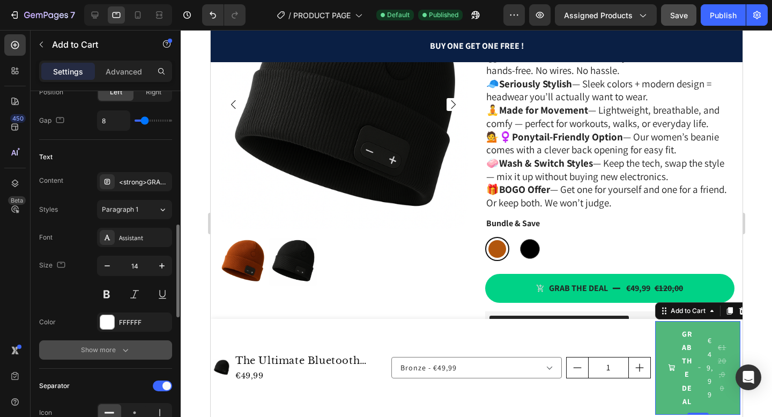
click at [106, 352] on div "Show more" at bounding box center [106, 350] width 50 height 11
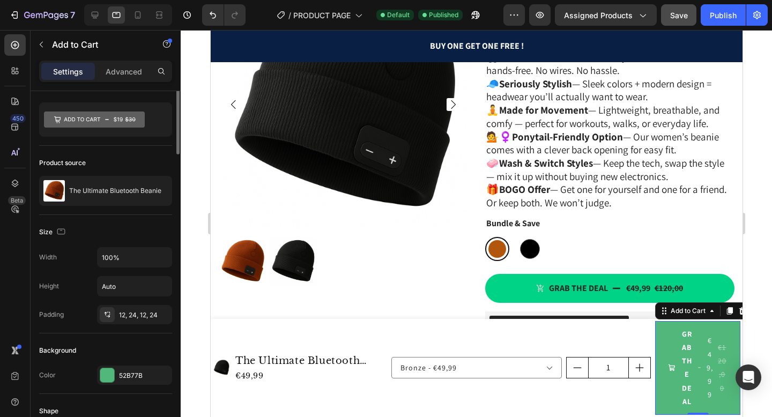
scroll to position [0, 0]
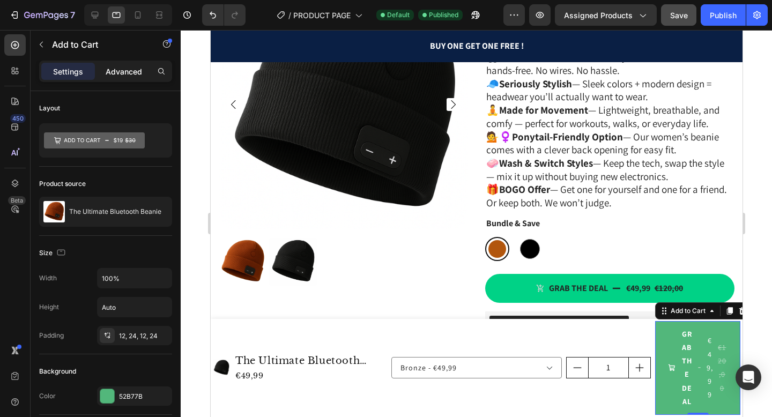
click at [117, 71] on p "Advanced" at bounding box center [124, 71] width 36 height 11
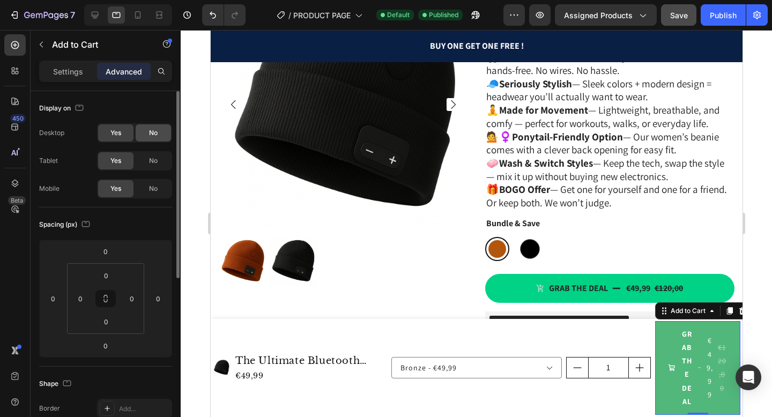
click at [144, 136] on div "No" at bounding box center [153, 132] width 35 height 17
click at [149, 165] on span "No" at bounding box center [153, 161] width 9 height 10
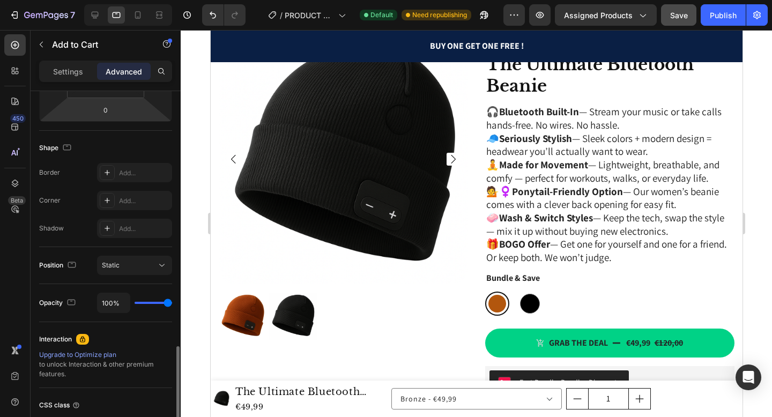
scroll to position [322, 0]
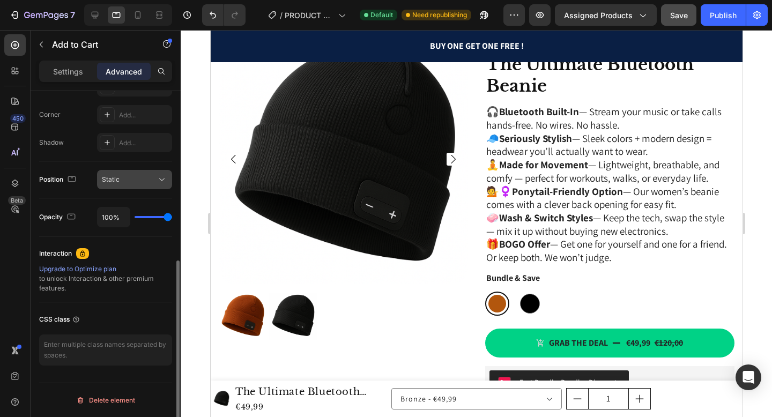
click at [113, 180] on span "Static" at bounding box center [111, 179] width 18 height 8
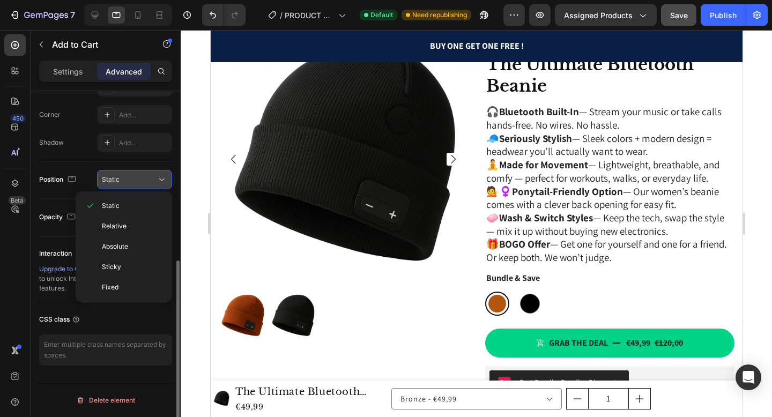
click at [113, 180] on span "Static" at bounding box center [111, 179] width 18 height 8
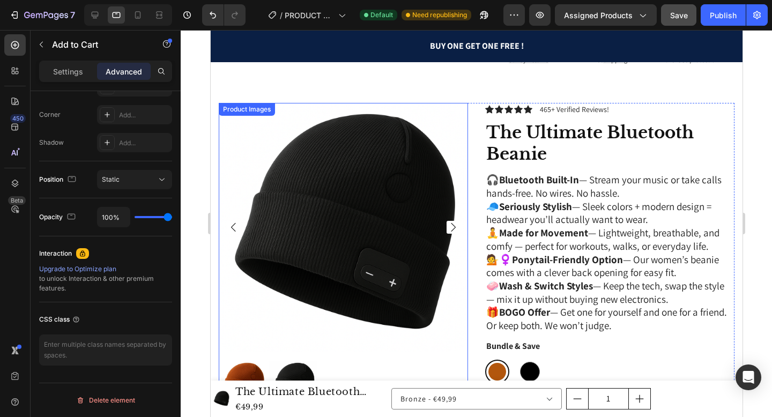
scroll to position [183, 0]
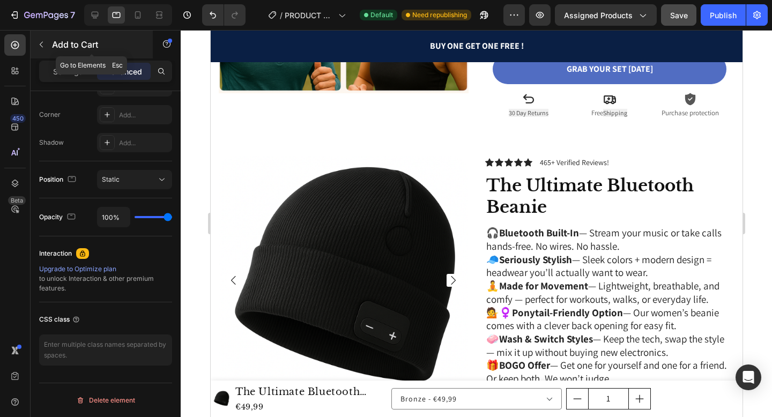
click at [42, 40] on icon "button" at bounding box center [41, 44] width 9 height 9
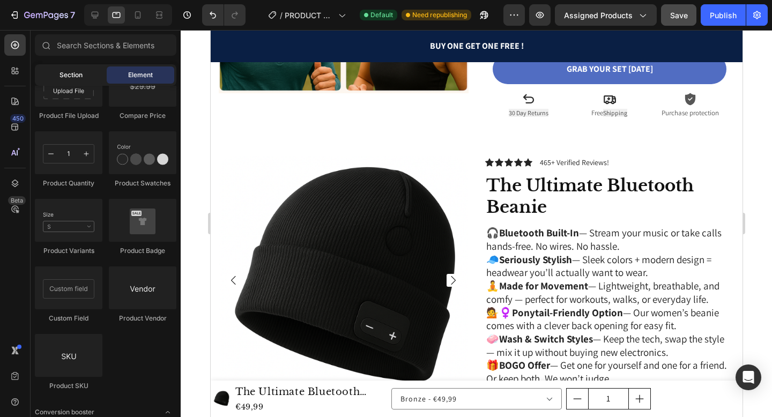
click at [50, 75] on div "Section" at bounding box center [71, 74] width 68 height 17
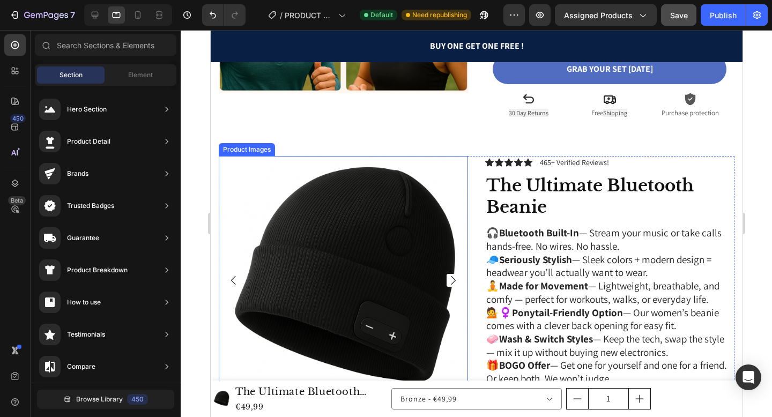
click at [349, 174] on img at bounding box center [342, 280] width 249 height 249
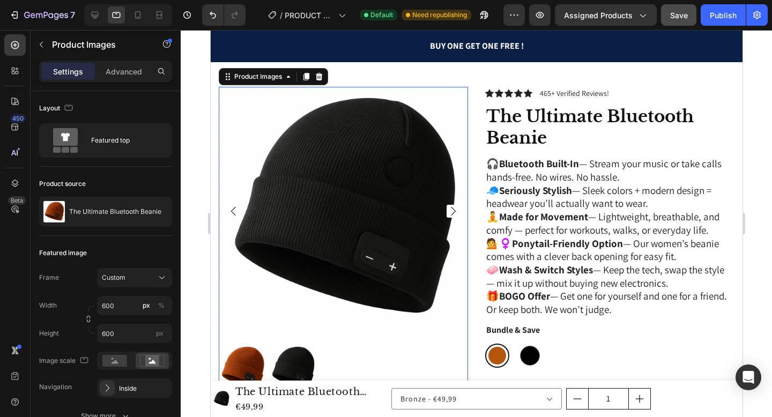
scroll to position [298, 0]
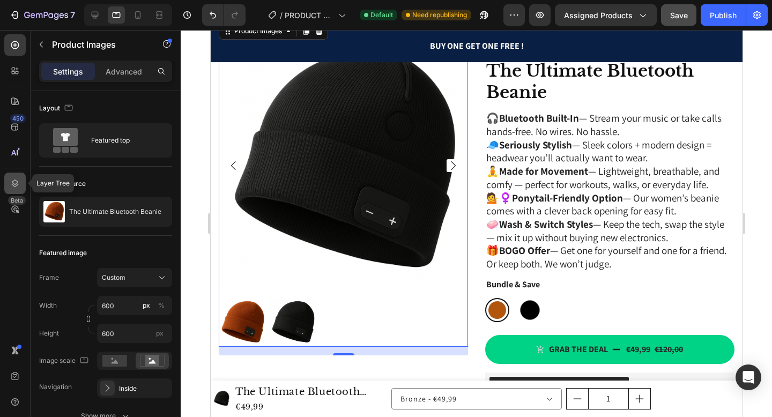
click at [14, 185] on icon at bounding box center [15, 183] width 11 height 11
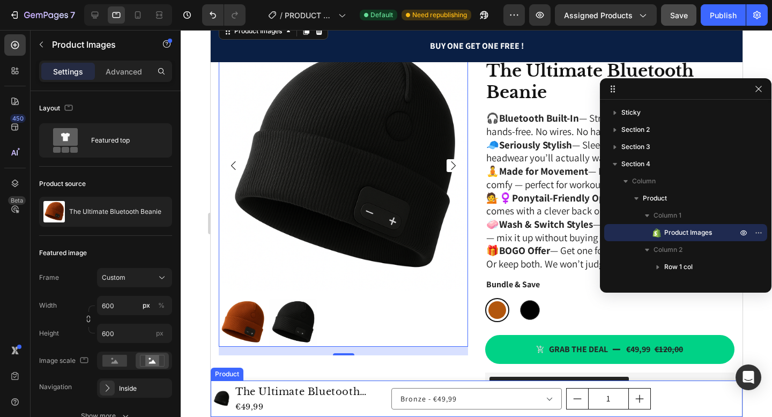
click at [685, 384] on div "Bronze - €49,99 Noir - €49,99 Product Variants & Swatches 1 Product Quantity GR…" at bounding box center [565, 399] width 349 height 32
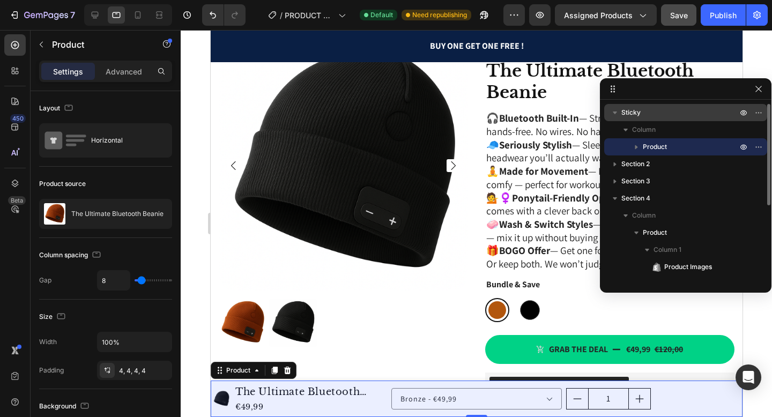
click at [633, 112] on span "Sticky" at bounding box center [630, 112] width 19 height 11
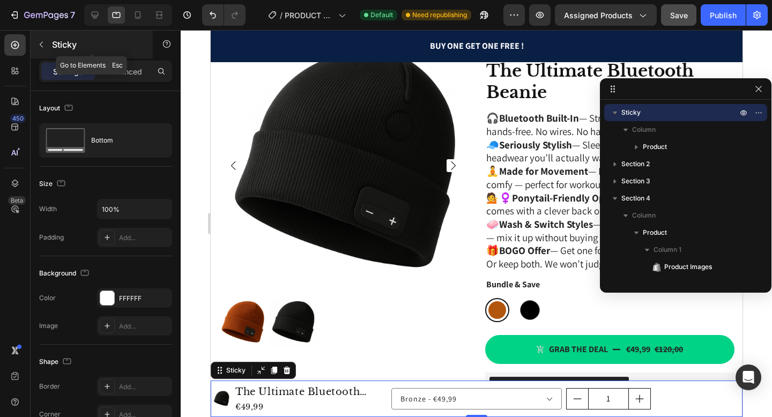
click at [41, 49] on button "button" at bounding box center [41, 44] width 17 height 17
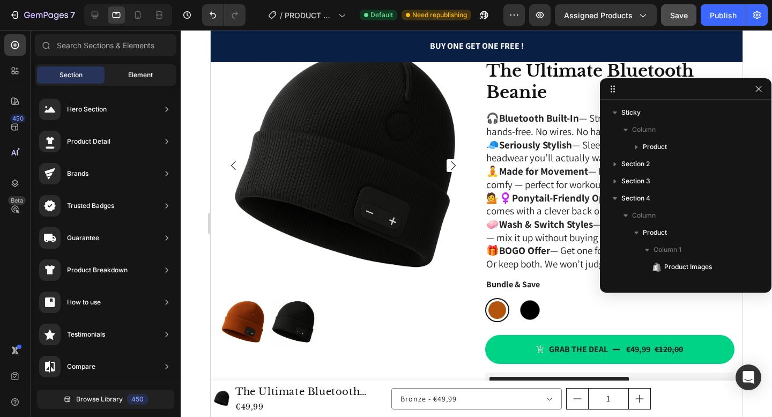
click at [115, 76] on div "Element" at bounding box center [141, 74] width 68 height 17
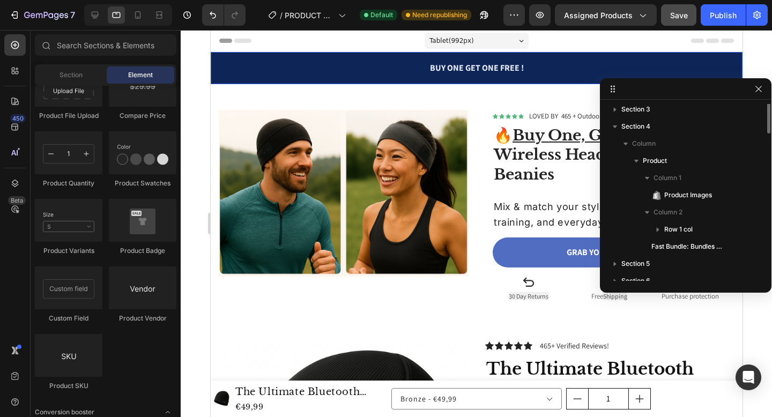
scroll to position [0, 0]
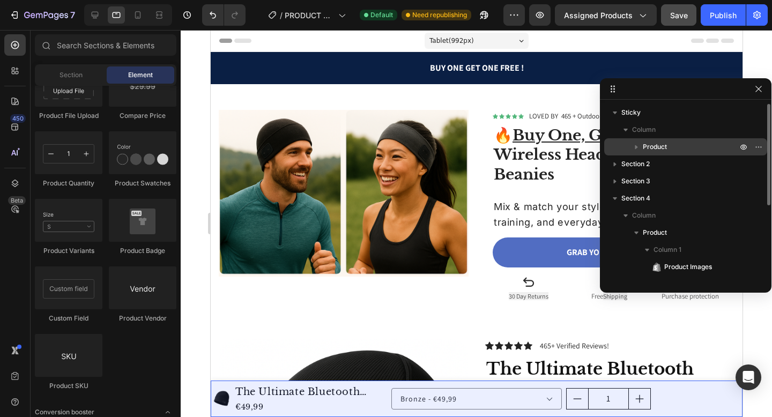
click at [635, 147] on icon "button" at bounding box center [636, 147] width 3 height 4
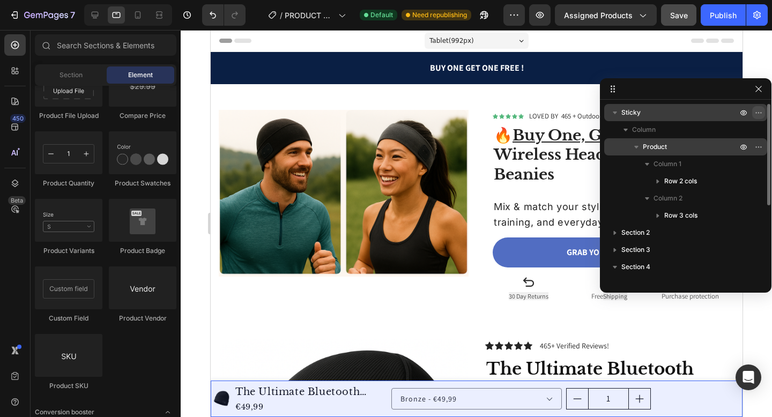
click at [761, 114] on icon "button" at bounding box center [758, 112] width 9 height 9
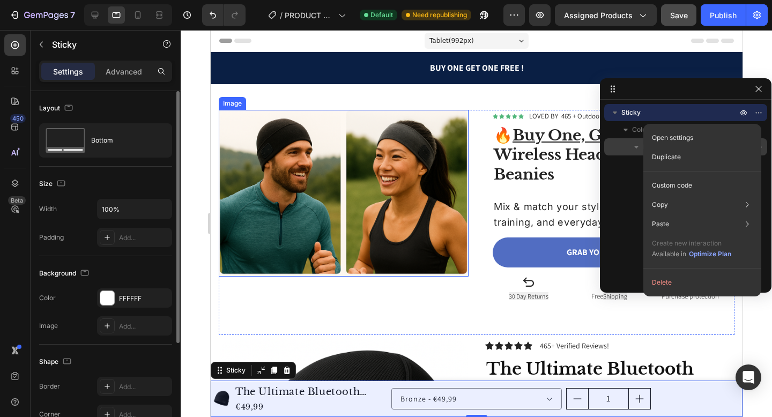
click at [130, 107] on div "Layout" at bounding box center [105, 108] width 133 height 17
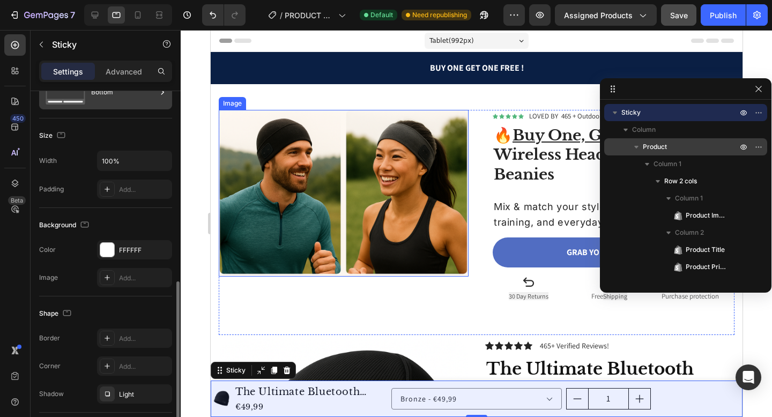
scroll to position [147, 0]
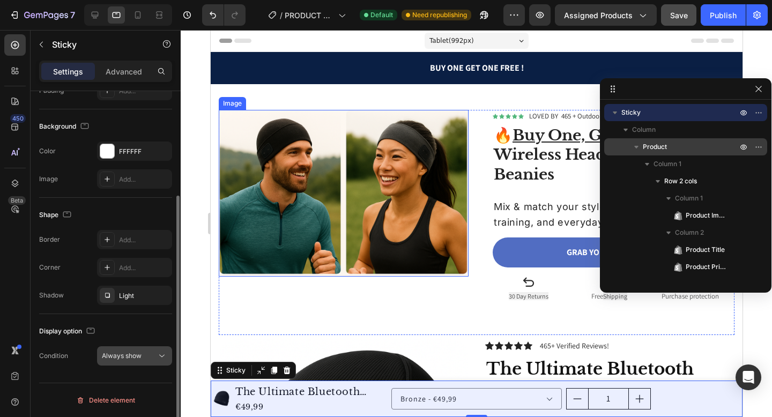
click at [128, 356] on span "Always show" at bounding box center [122, 356] width 40 height 8
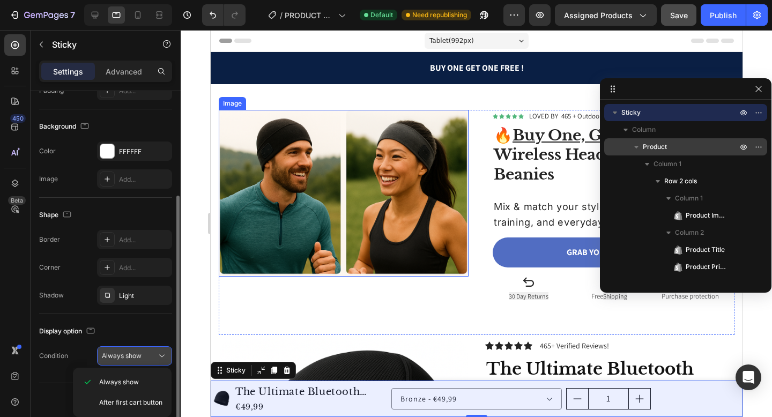
click at [128, 347] on button "Always show" at bounding box center [134, 355] width 75 height 19
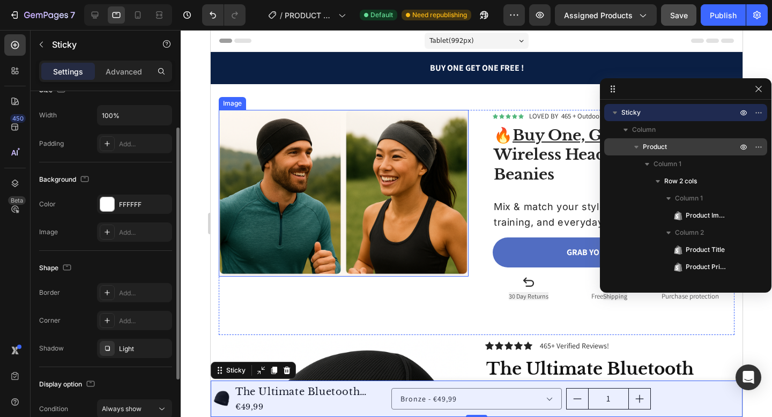
scroll to position [0, 0]
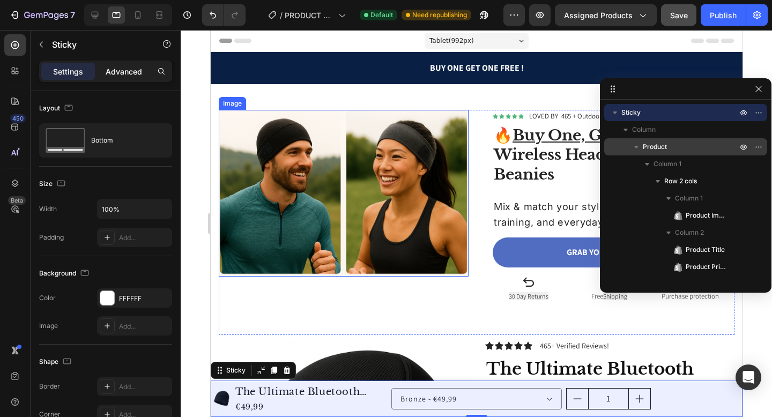
click at [124, 75] on p "Advanced" at bounding box center [124, 71] width 36 height 11
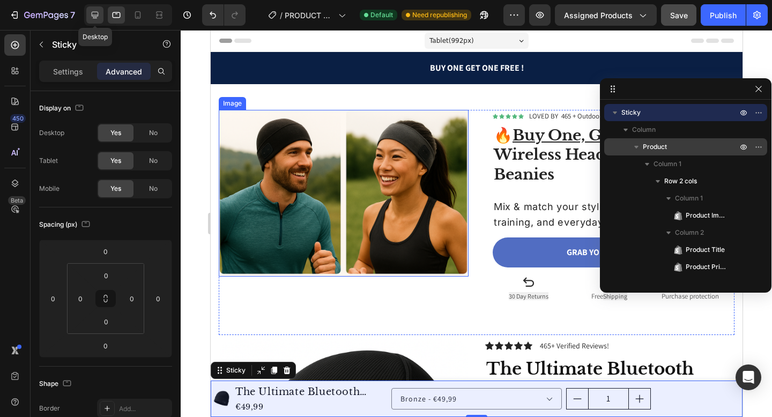
click at [100, 16] on icon at bounding box center [95, 15] width 11 height 11
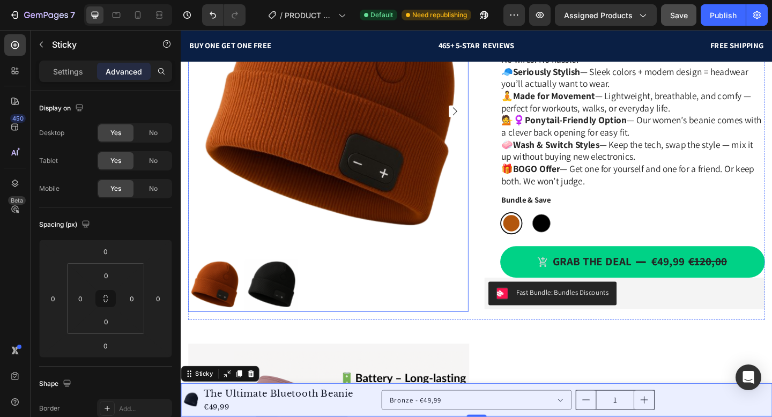
scroll to position [391, 0]
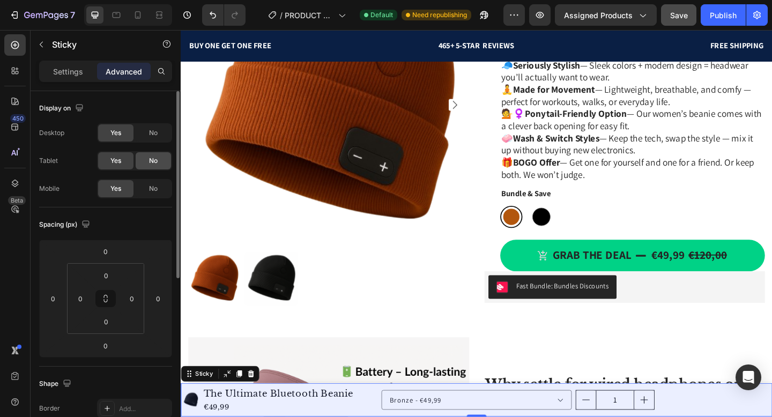
click at [163, 158] on div "No" at bounding box center [153, 160] width 35 height 17
click at [151, 137] on span "No" at bounding box center [153, 133] width 9 height 10
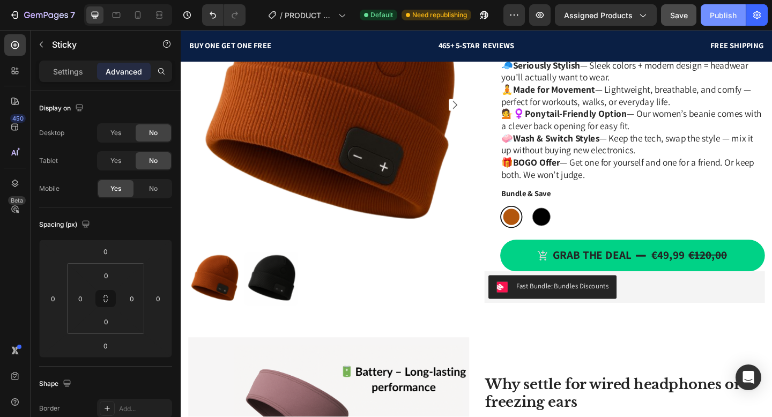
click at [715, 19] on div "Publish" at bounding box center [723, 15] width 27 height 11
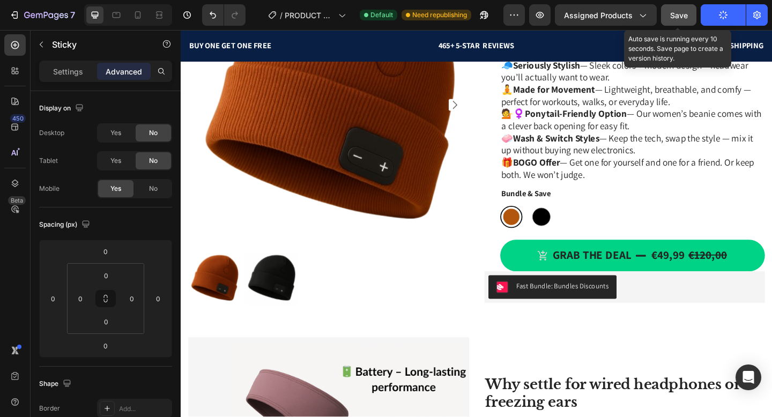
click at [675, 23] on button "Save" at bounding box center [678, 14] width 35 height 21
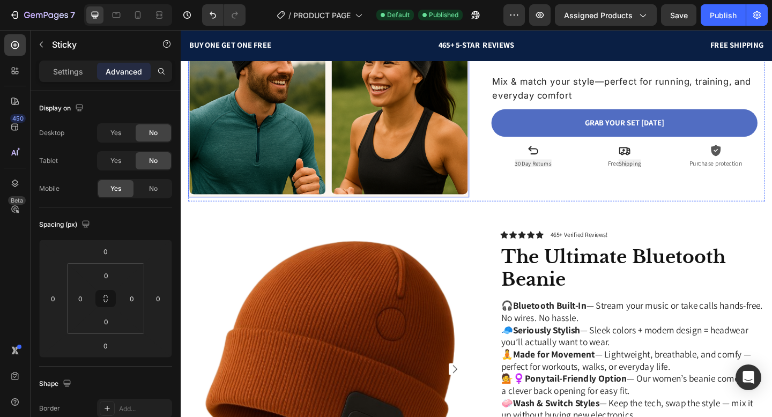
scroll to position [269, 0]
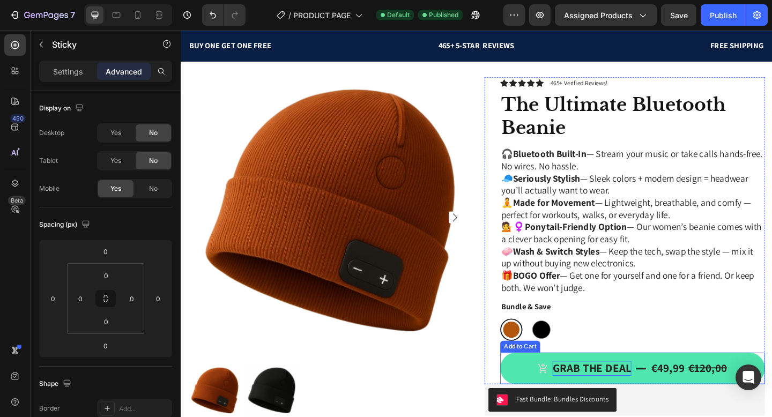
click at [639, 394] on div "Grab the deal" at bounding box center [628, 398] width 86 height 16
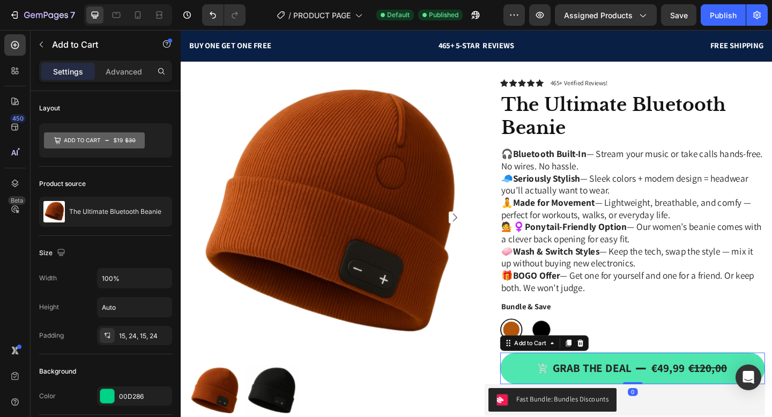
click at [639, 385] on button "Grab the deal €49,99 €120,00" at bounding box center [672, 398] width 288 height 34
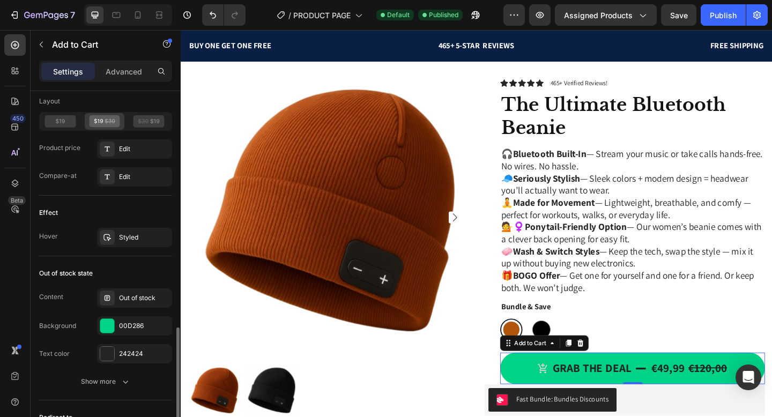
scroll to position [1007, 0]
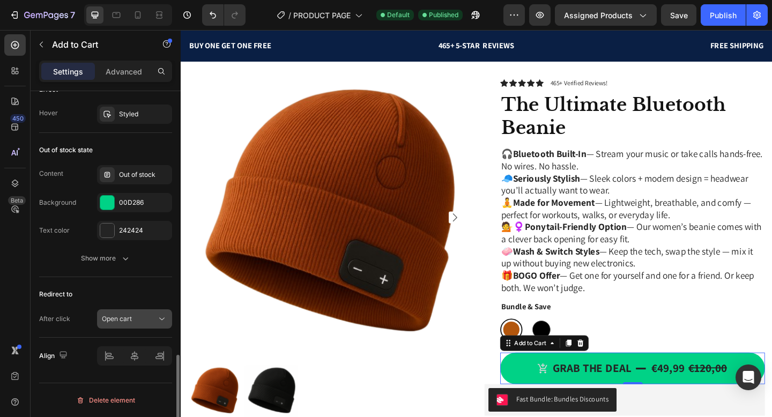
click at [130, 319] on span "Open cart" at bounding box center [117, 319] width 30 height 8
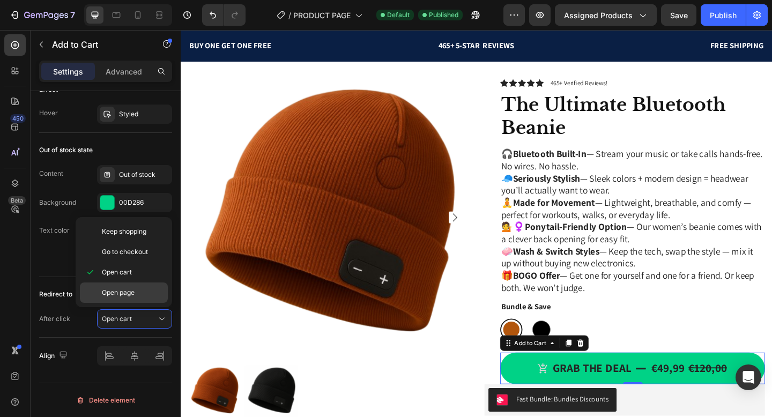
click at [106, 288] on span "Open page" at bounding box center [118, 293] width 33 height 10
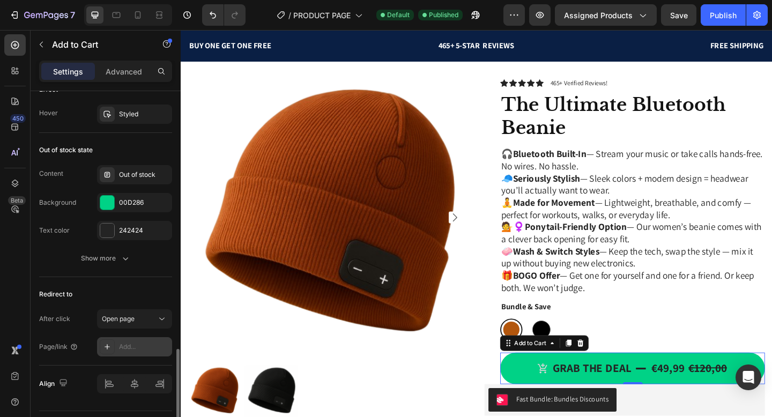
click at [131, 349] on div "Add..." at bounding box center [144, 347] width 50 height 10
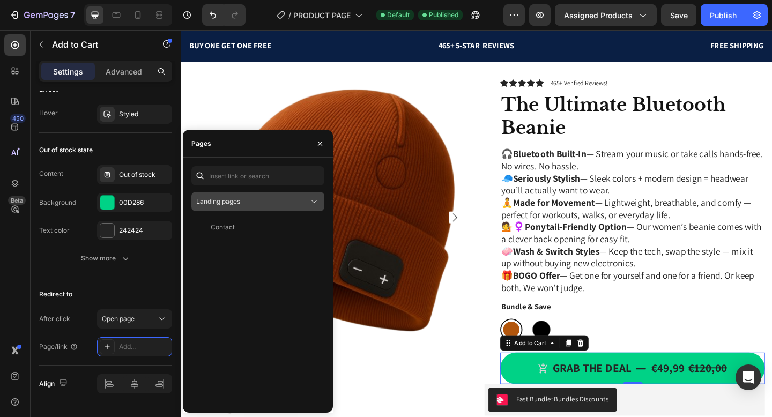
click at [217, 205] on span "Landing pages" at bounding box center [218, 202] width 44 height 10
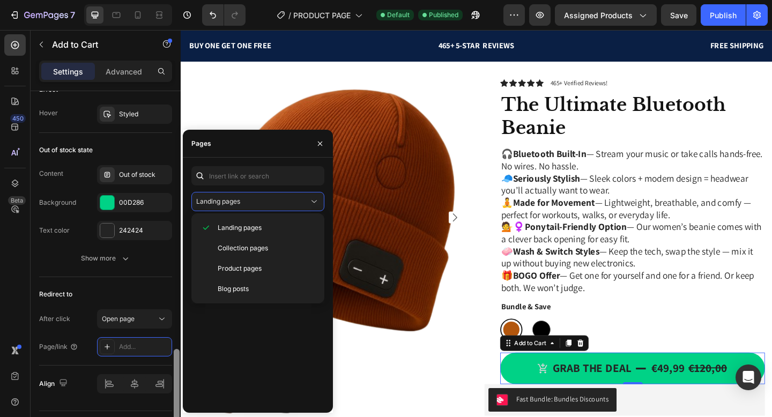
scroll to position [651, 0]
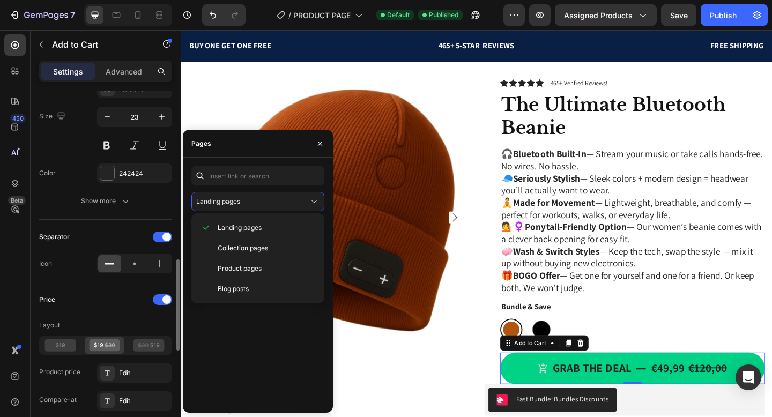
scroll to position [662, 0]
click at [130, 224] on div "Separator Icon" at bounding box center [105, 249] width 133 height 63
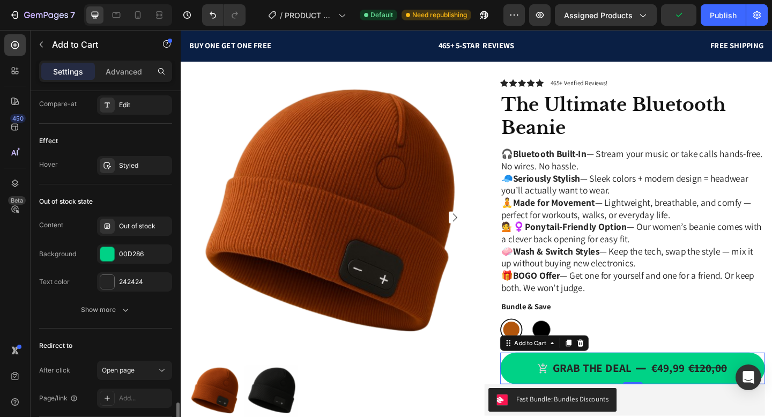
scroll to position [1035, 0]
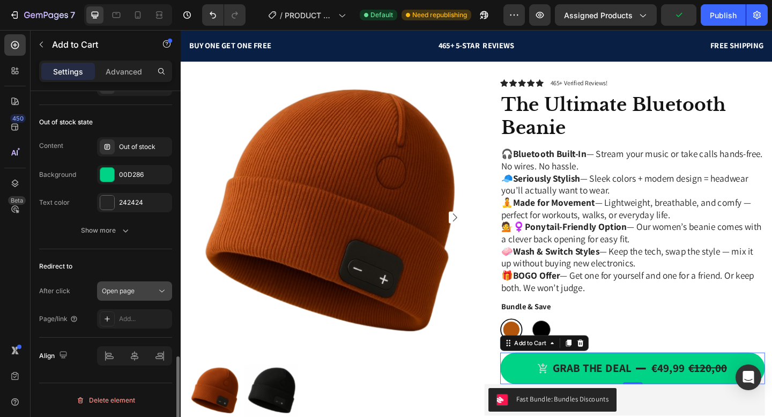
click at [132, 294] on span "Open page" at bounding box center [118, 291] width 33 height 8
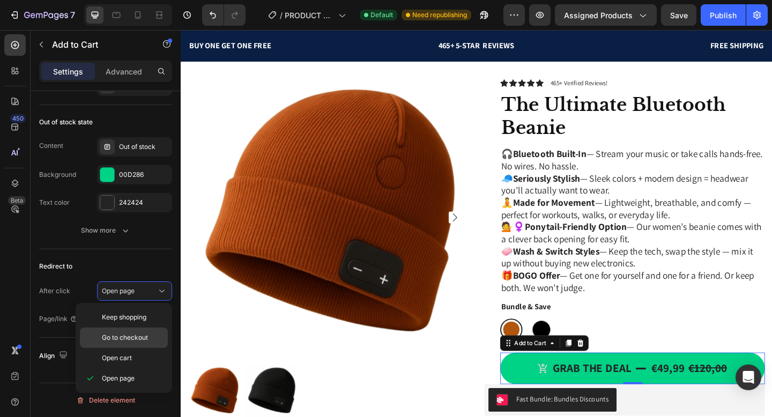
click at [124, 341] on span "Go to checkout" at bounding box center [125, 338] width 46 height 10
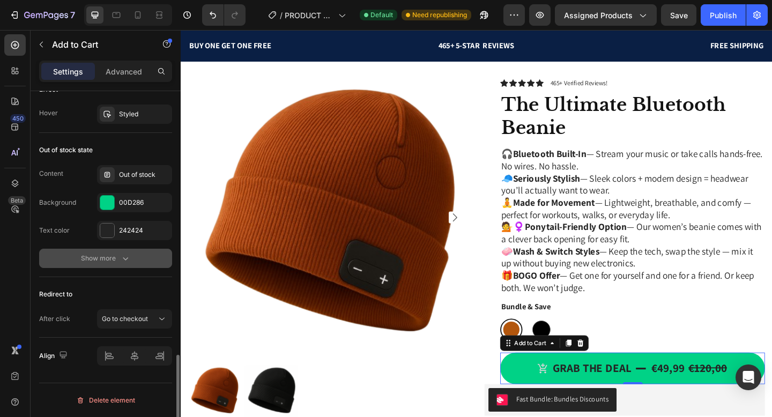
click at [115, 249] on button "Show more" at bounding box center [105, 258] width 133 height 19
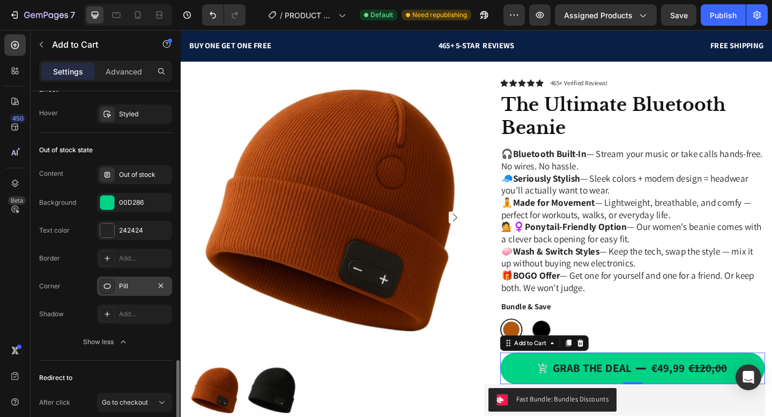
scroll to position [1091, 0]
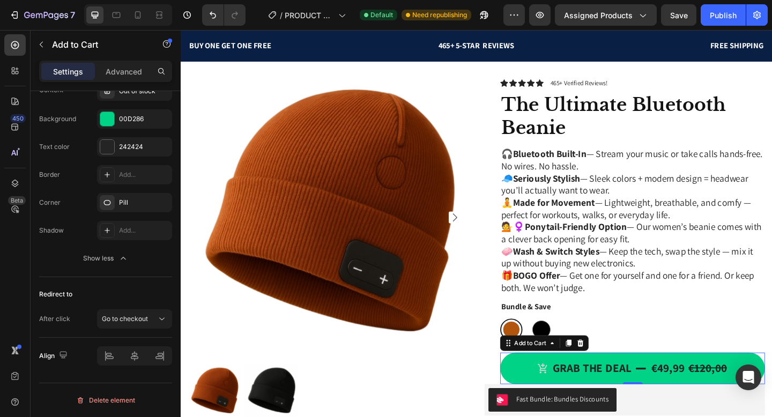
click at [675, 29] on div "7 Version history / PRODUCT PAGE Default Need republishing Preview Assigned Pro…" at bounding box center [386, 15] width 772 height 31
click at [676, 26] on div "7 Version history / PRODUCT PAGE Default Need republishing Preview Assigned Pro…" at bounding box center [386, 15] width 772 height 31
click at [679, 21] on button "Save" at bounding box center [678, 14] width 35 height 21
click at [721, 25] on button "Publish" at bounding box center [723, 14] width 45 height 21
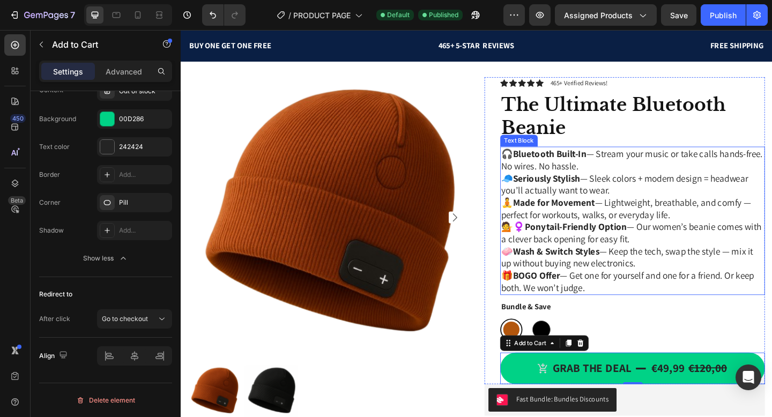
scroll to position [402, 0]
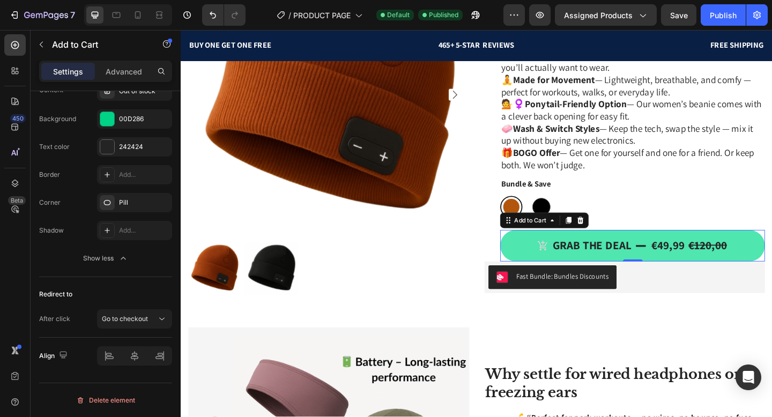
click at [623, 277] on button "Grab the deal €49,99 €120,00" at bounding box center [672, 265] width 288 height 34
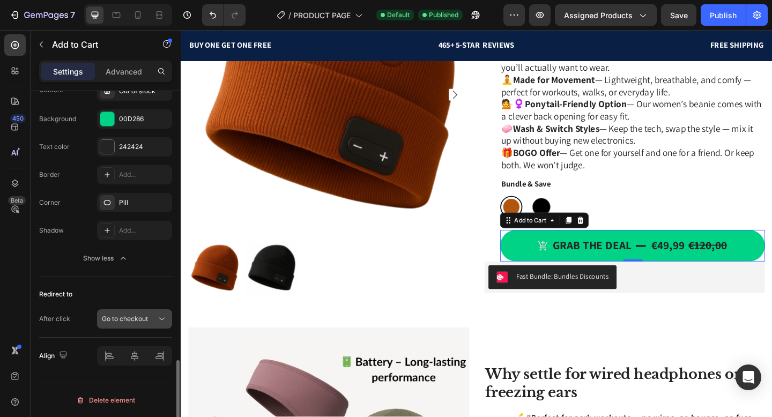
click at [137, 315] on span "Go to checkout" at bounding box center [125, 319] width 46 height 8
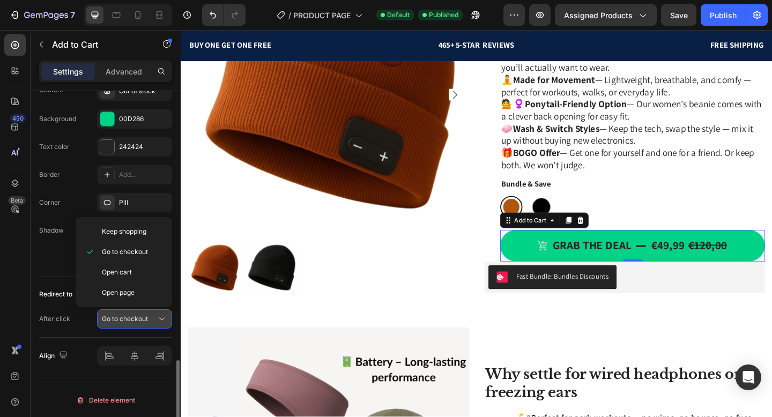
click at [137, 315] on span "Go to checkout" at bounding box center [125, 319] width 46 height 8
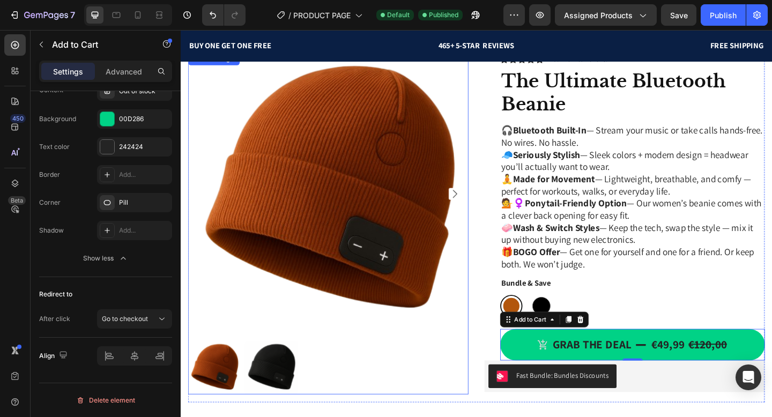
scroll to position [266, 0]
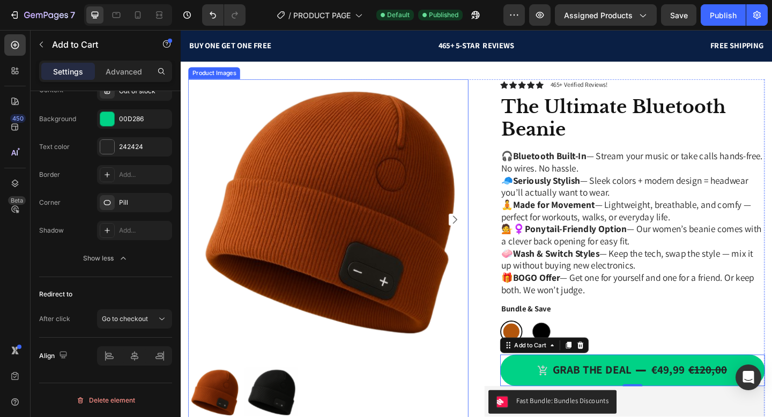
click at [481, 237] on icon "Carousel Next Arrow" at bounding box center [478, 236] width 13 height 13
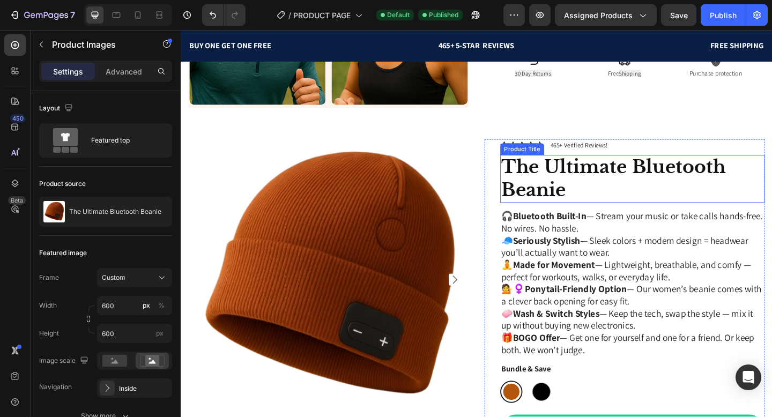
scroll to position [205, 0]
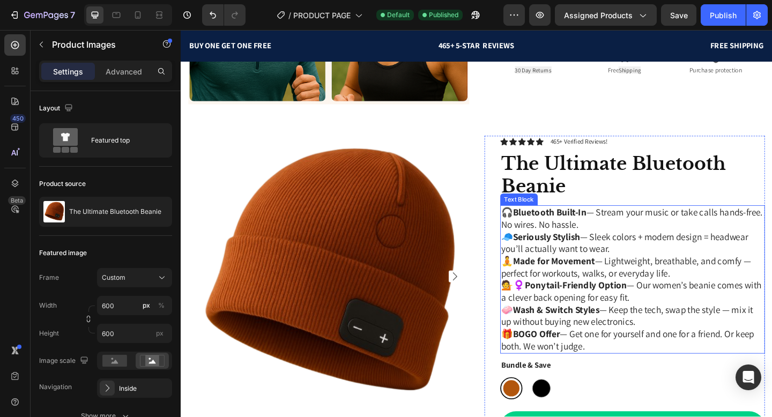
click at [557, 228] on strong "Bluetooth Built-In" at bounding box center [582, 228] width 80 height 13
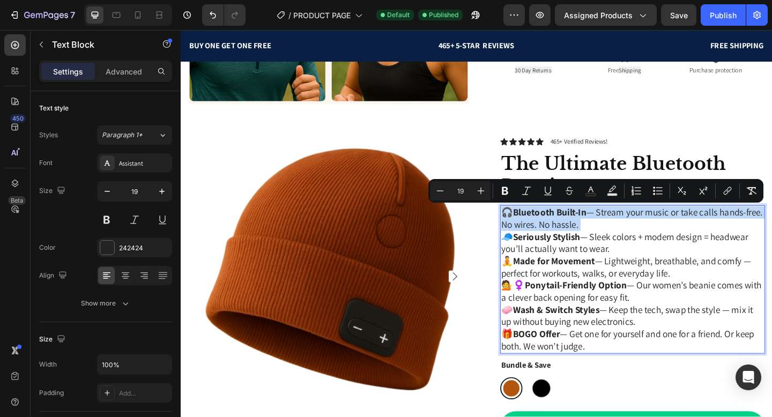
click at [557, 228] on strong "Bluetooth Built-In" at bounding box center [582, 228] width 80 height 13
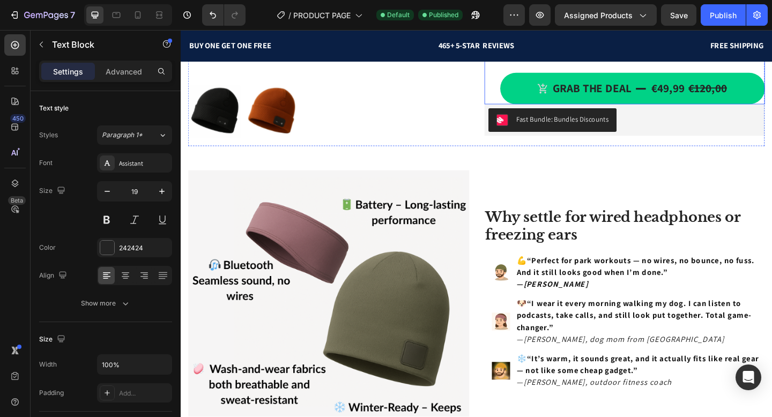
scroll to position [683, 0]
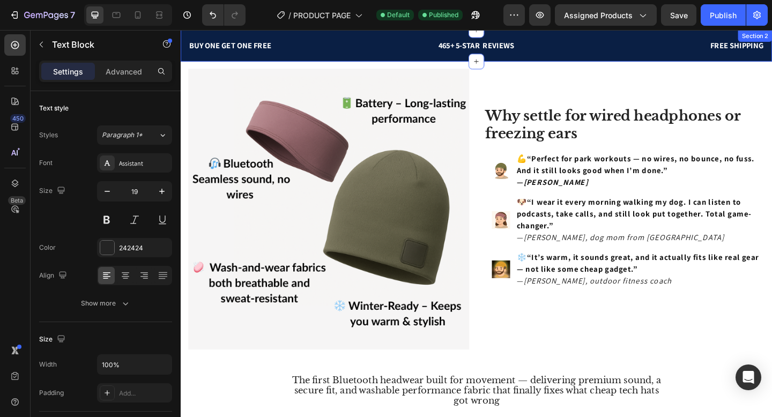
click at [315, 36] on div "BUY ONE GET ONE FREE Text block 465+ 5-STAR REVIEWS Text block FREE SHIPPING Te…" at bounding box center [502, 47] width 643 height 34
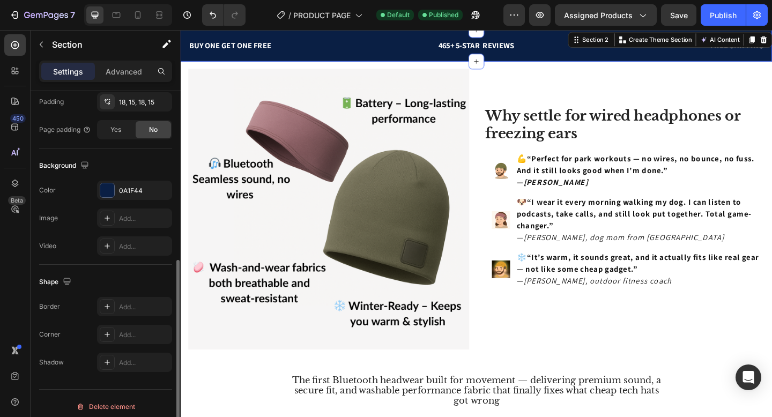
scroll to position [297, 0]
